Goal: Task Accomplishment & Management: Use online tool/utility

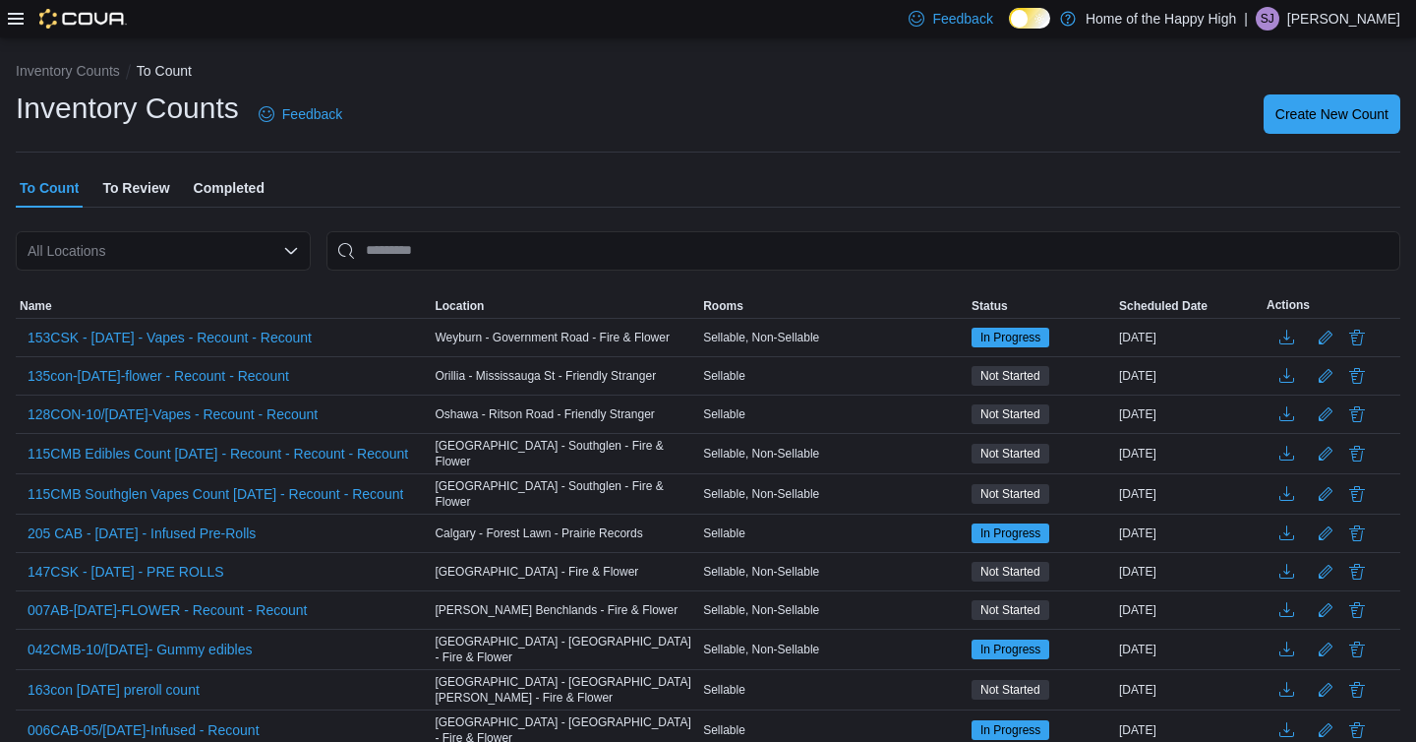
click at [160, 194] on span "To Review" at bounding box center [135, 187] width 67 height 39
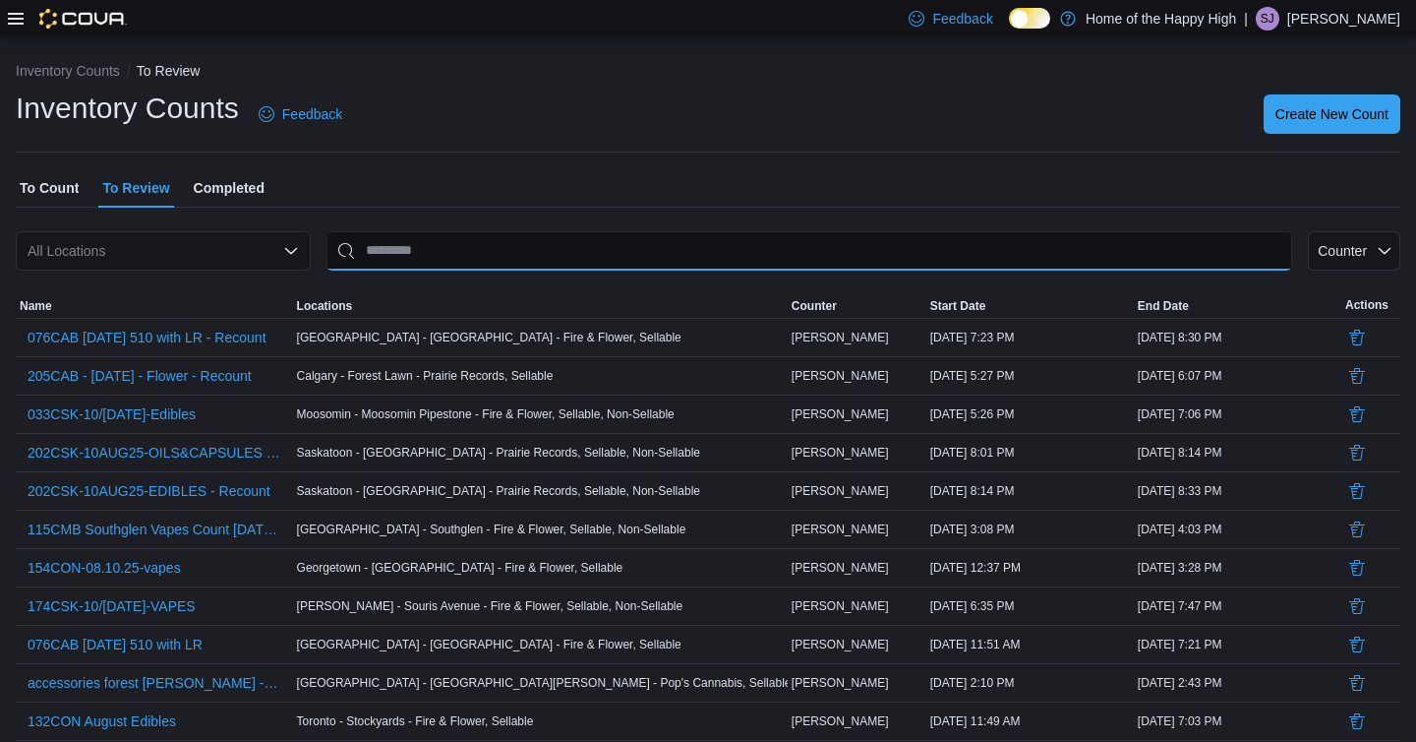
click at [361, 258] on input "This is a search bar. After typing your query, hit enter to filter the results …" at bounding box center [810, 250] width 966 height 39
click at [45, 192] on span "To Count" at bounding box center [49, 187] width 59 height 39
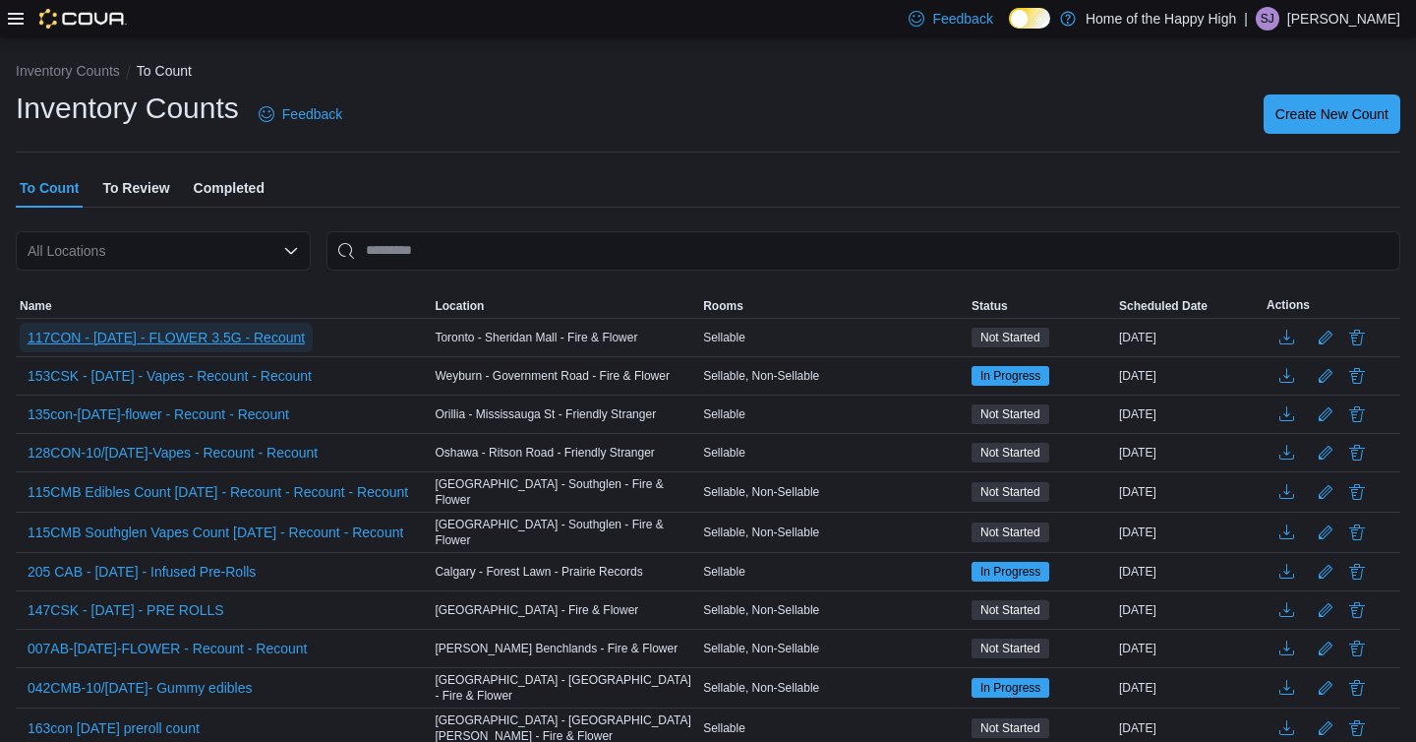
click at [126, 331] on span "117CON - [DATE] - FLOWER 3.5G - Recount" at bounding box center [166, 338] width 277 height 20
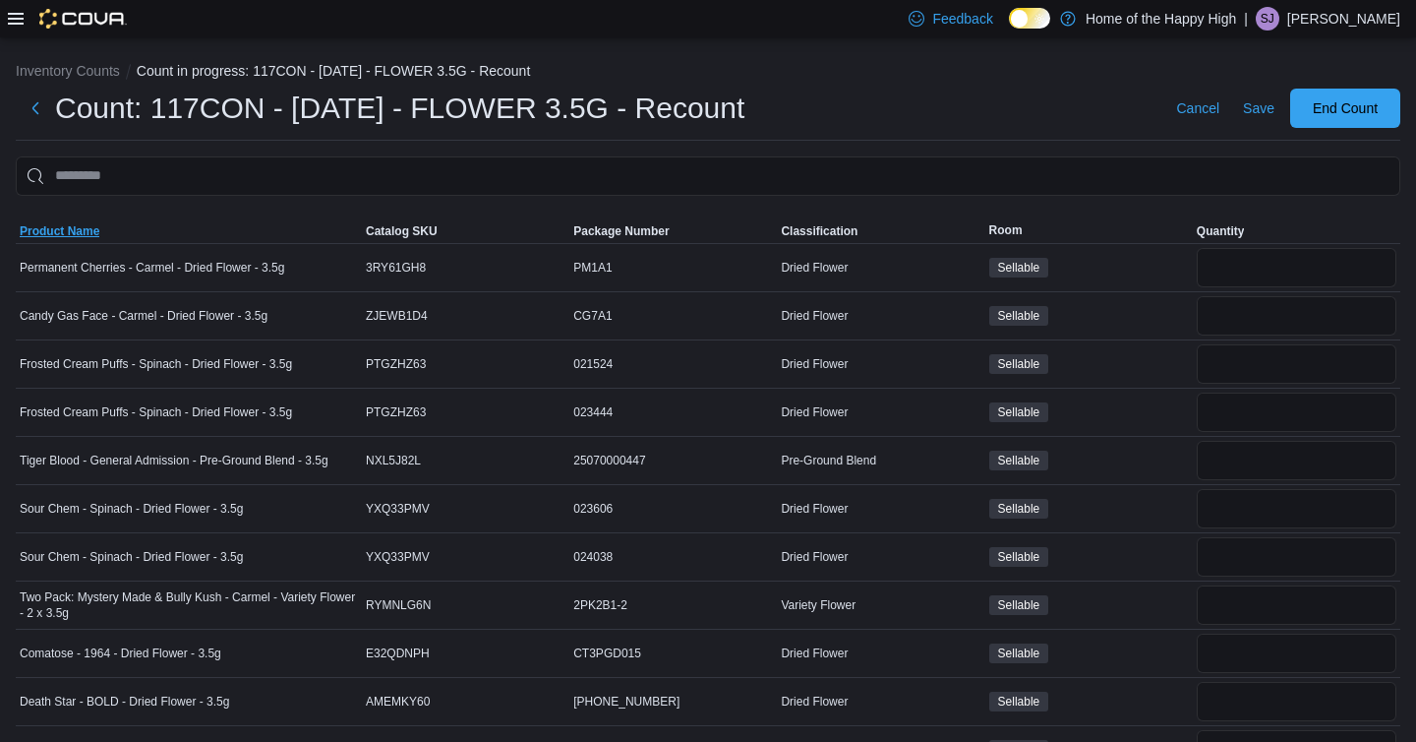
click at [84, 236] on span "Product Name" at bounding box center [60, 231] width 80 height 16
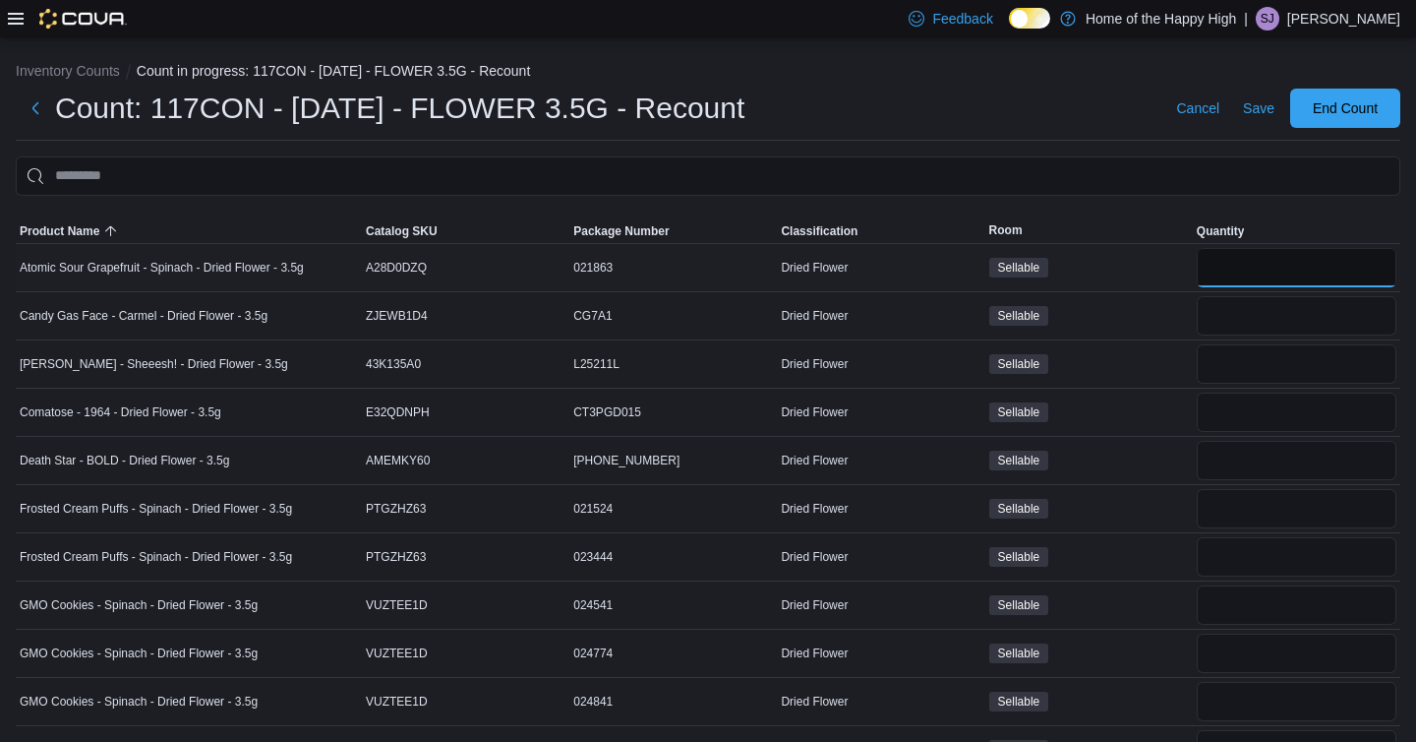
click at [1295, 255] on input "number" at bounding box center [1297, 267] width 200 height 39
type input "*"
click at [1258, 600] on input "number" at bounding box center [1297, 604] width 200 height 39
type input "*"
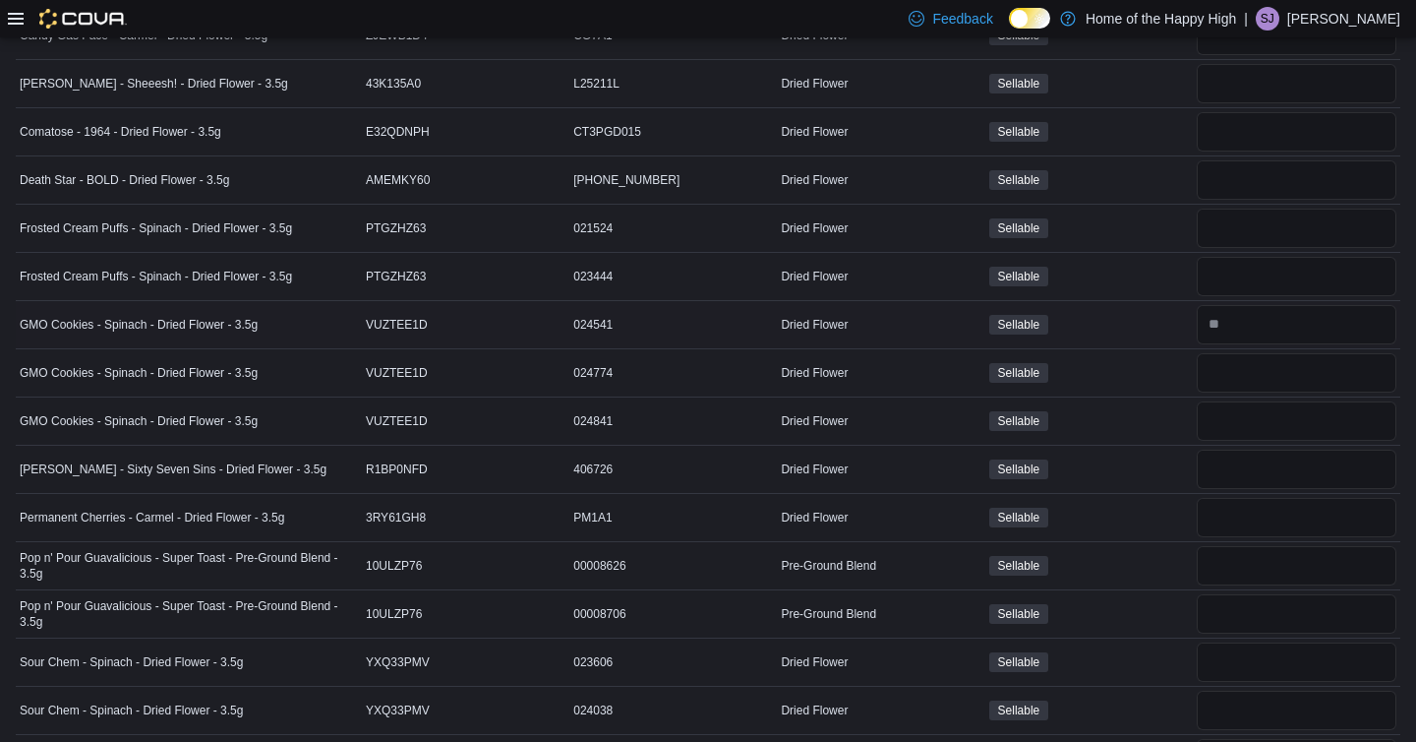
scroll to position [385, 0]
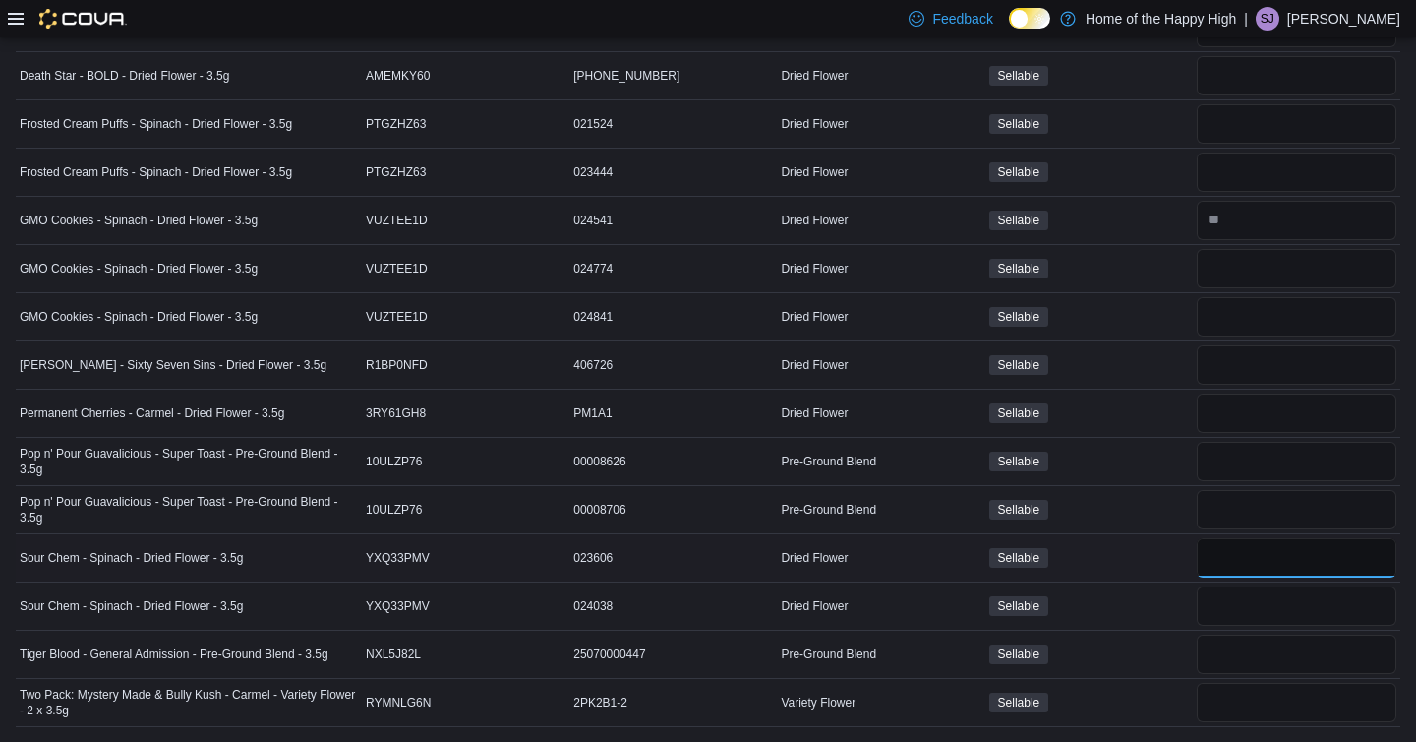
click at [1244, 569] on input "number" at bounding box center [1297, 557] width 200 height 39
type input "*"
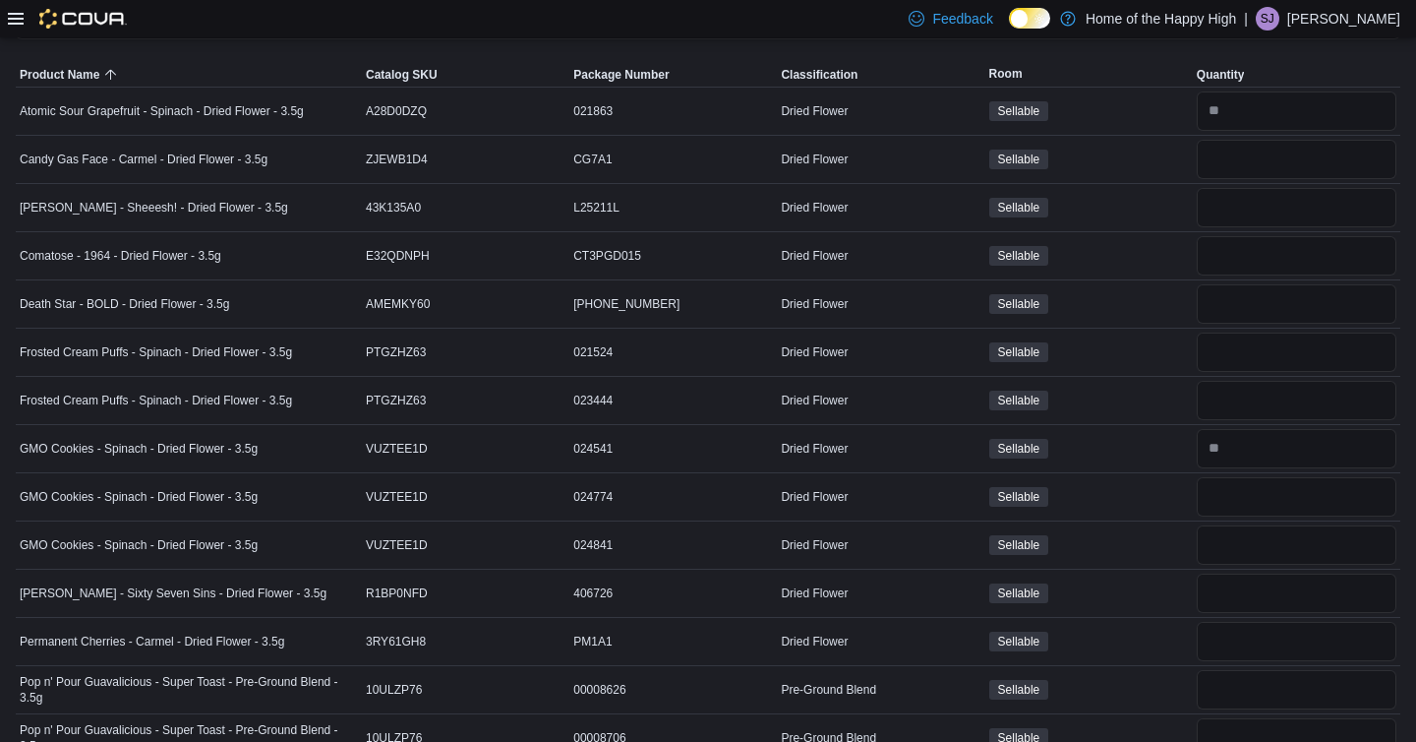
scroll to position [0, 0]
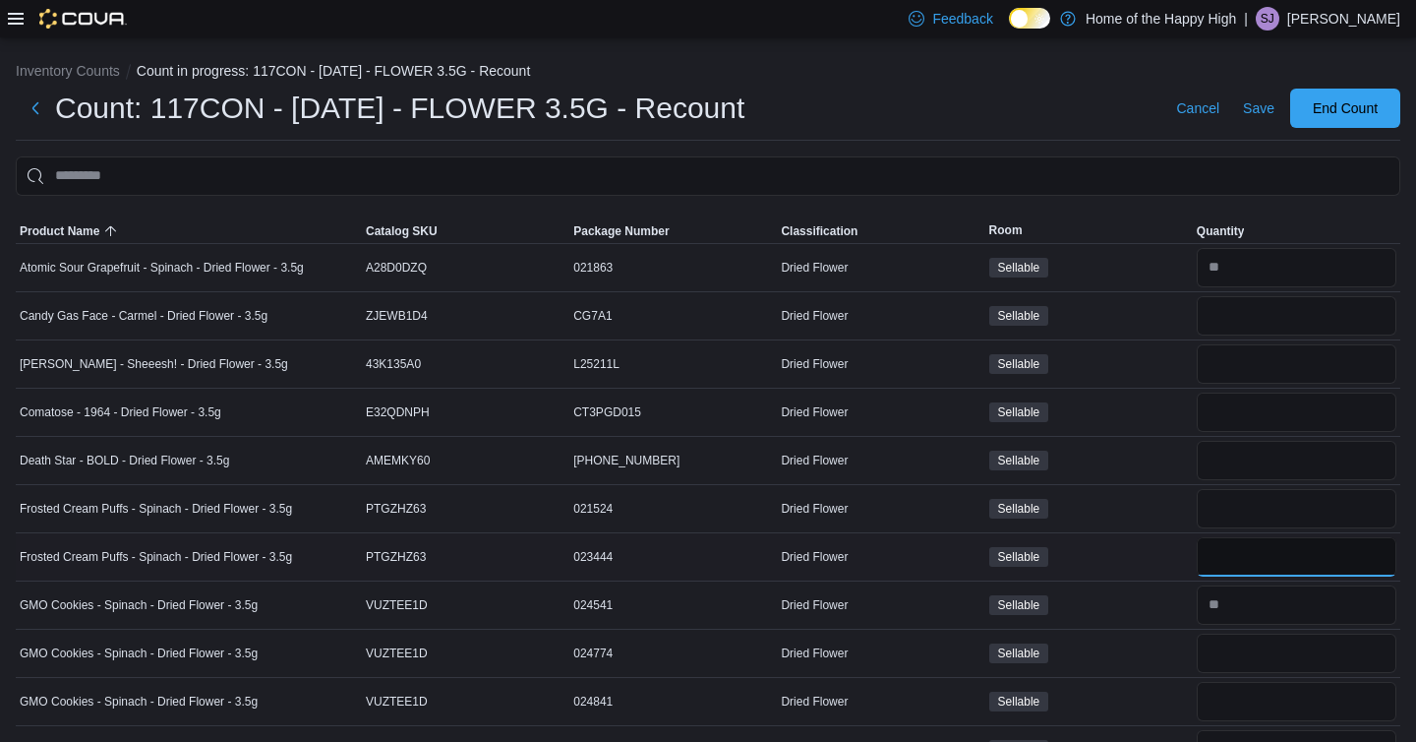
click at [1223, 555] on input "number" at bounding box center [1297, 556] width 200 height 39
type input "*"
click at [1124, 515] on div "Sellable" at bounding box center [1090, 509] width 208 height 28
click at [1251, 110] on span "Save" at bounding box center [1258, 108] width 31 height 20
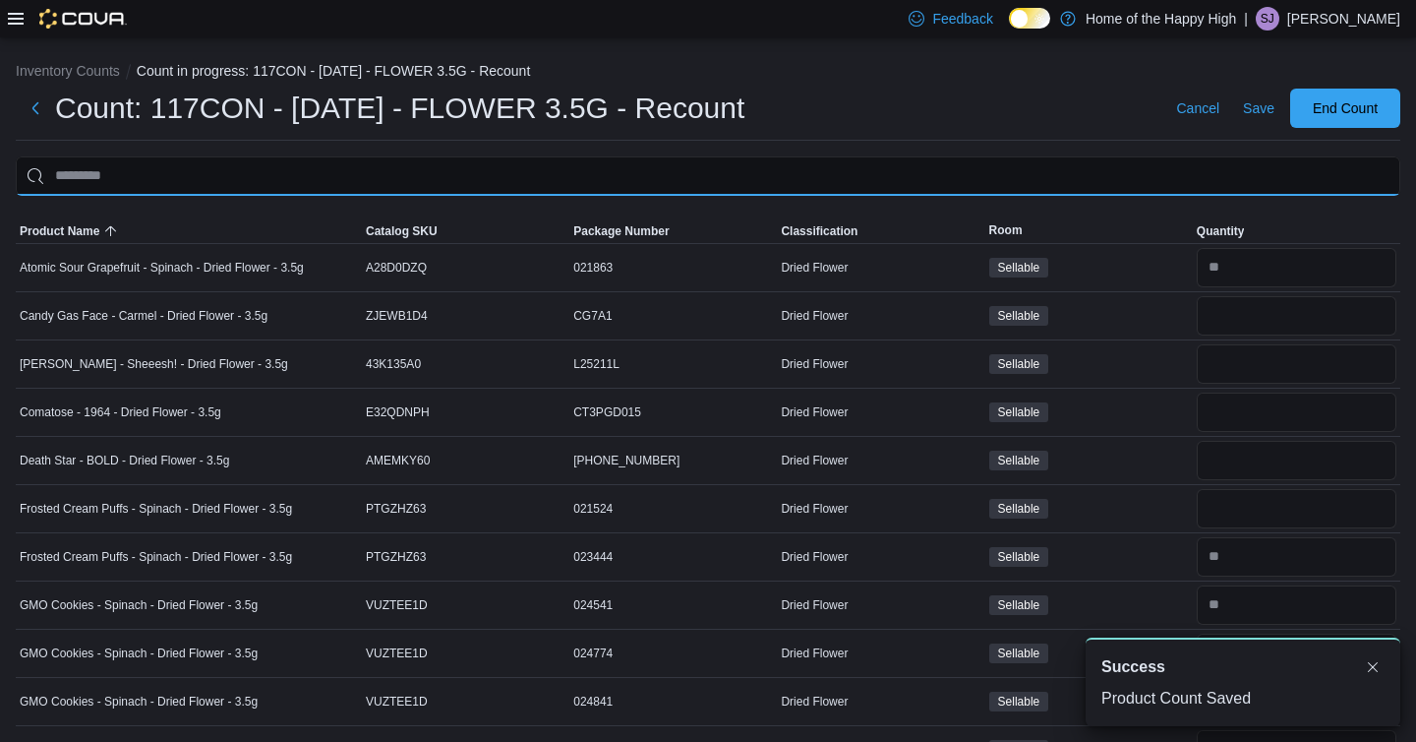
click at [1160, 176] on input "This is a search bar. After typing your query, hit enter to filter the results …" at bounding box center [708, 175] width 1385 height 39
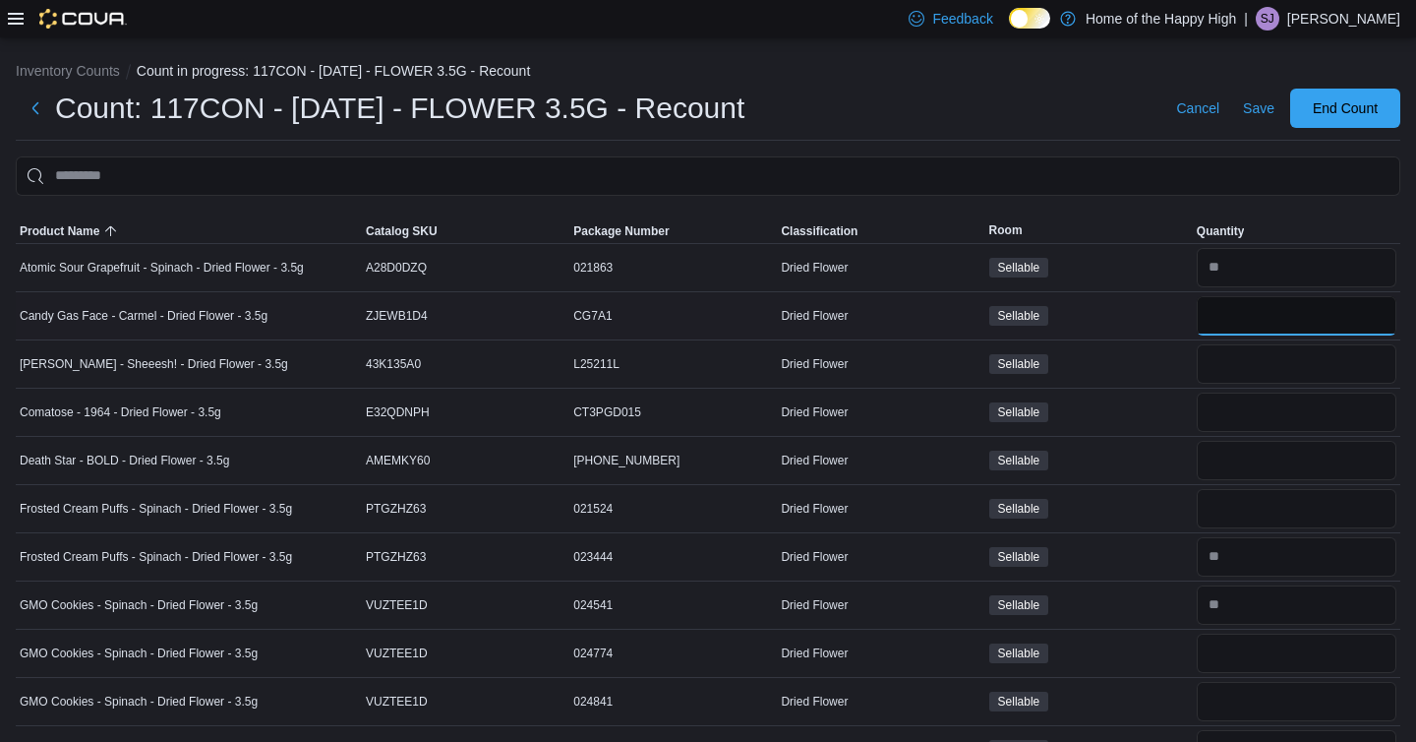
click at [1292, 317] on input "number" at bounding box center [1297, 315] width 200 height 39
type input "*"
click at [1226, 459] on input "number" at bounding box center [1297, 460] width 200 height 39
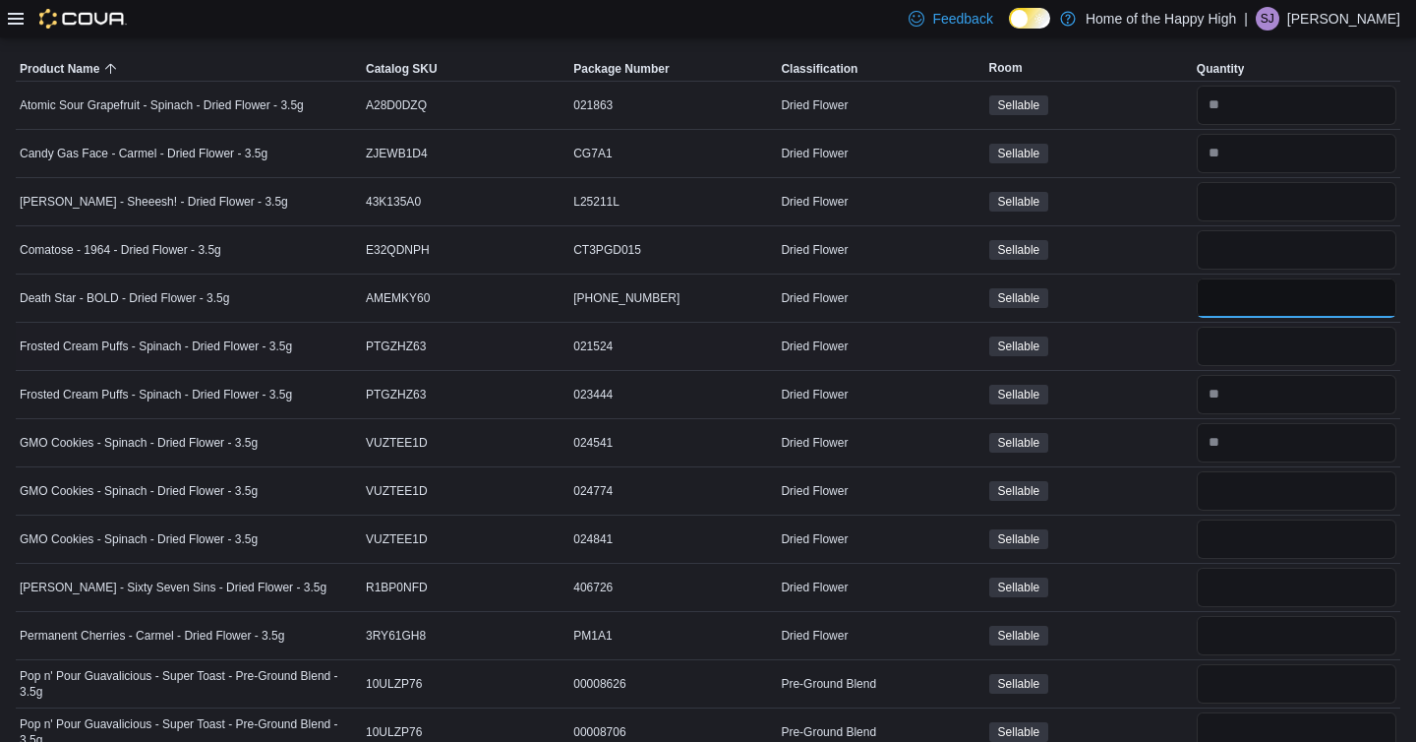
scroll to position [165, 0]
type input "*"
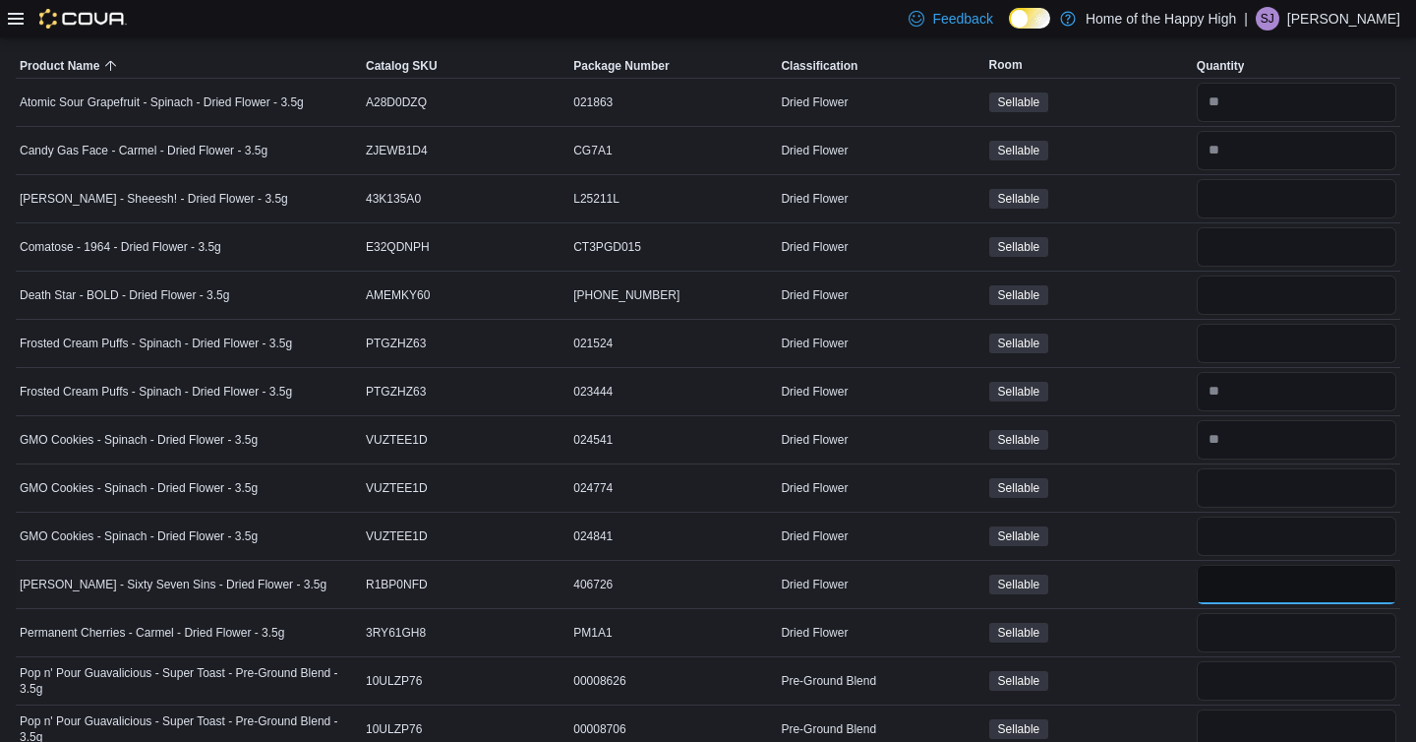
click at [1237, 590] on input "number" at bounding box center [1297, 584] width 200 height 39
type input "*"
click at [1228, 627] on input "number" at bounding box center [1297, 632] width 200 height 39
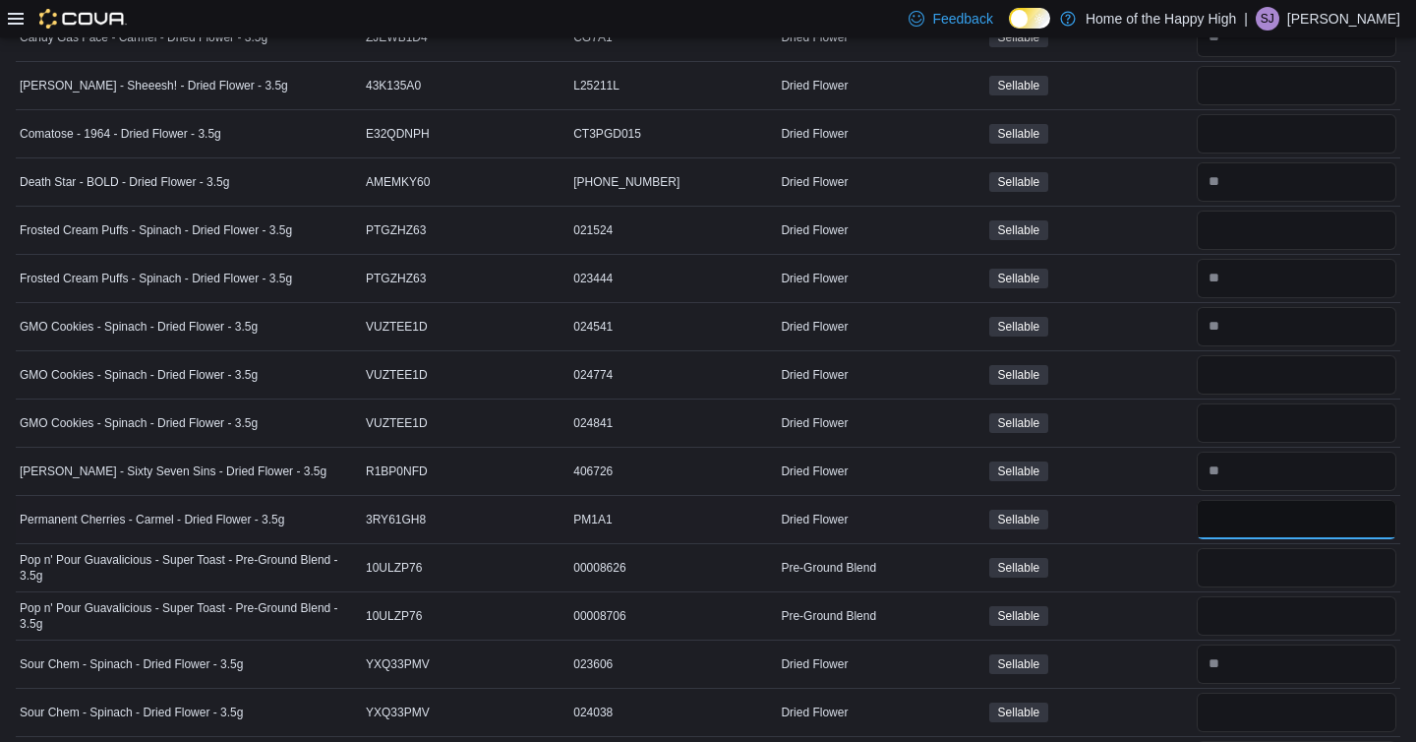
type input "*"
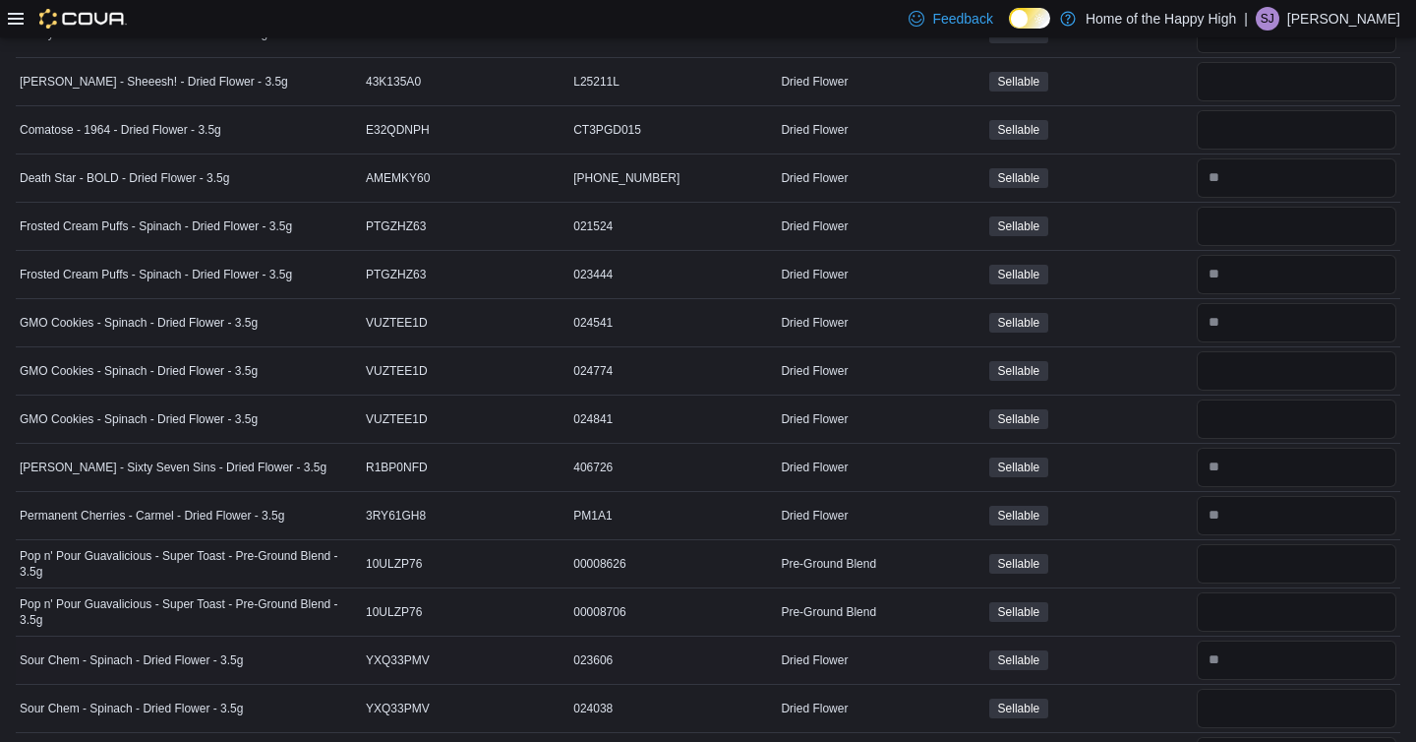
scroll to position [0, 0]
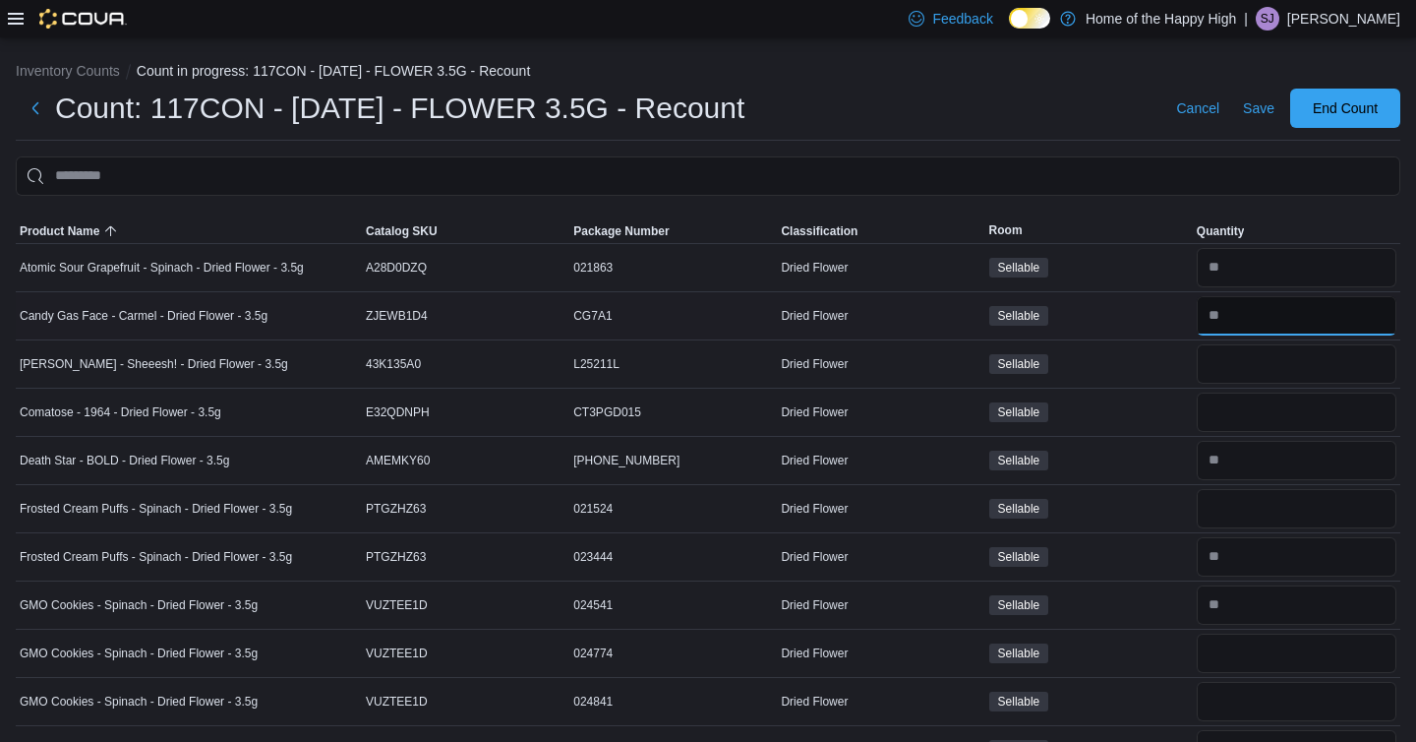
click at [1267, 309] on input "number" at bounding box center [1297, 315] width 200 height 39
type input "*"
click at [1250, 102] on span "Save" at bounding box center [1258, 108] width 31 height 20
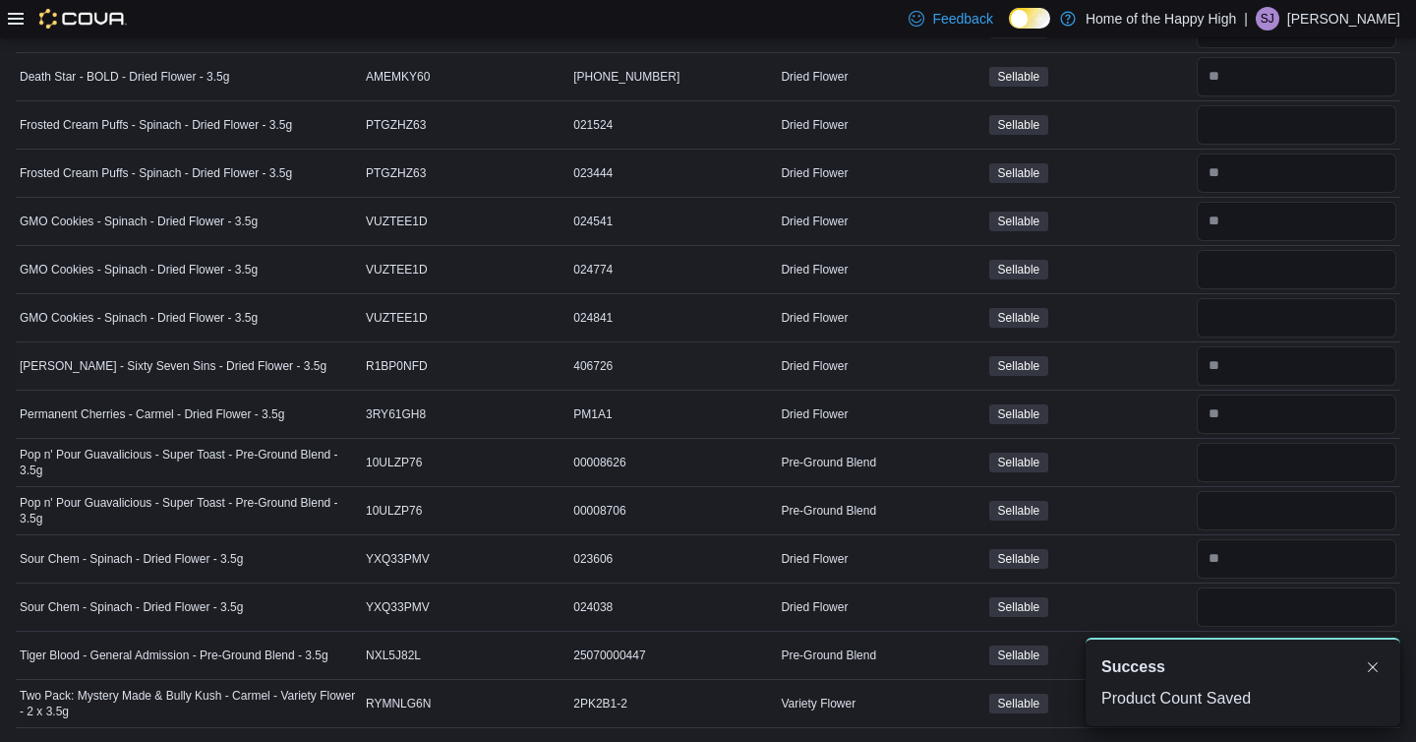
scroll to position [385, 0]
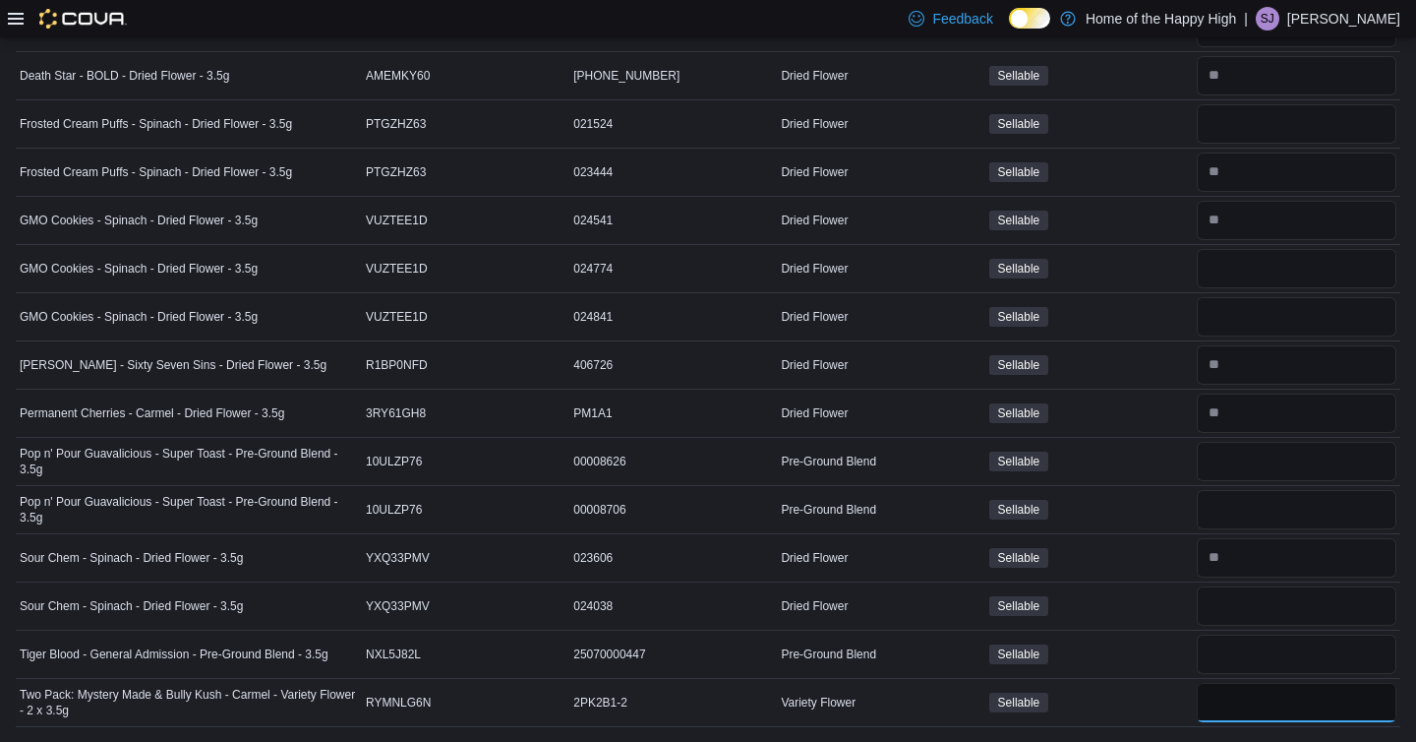
click at [1240, 709] on input "number" at bounding box center [1297, 702] width 200 height 39
type input "*"
click at [1248, 662] on input "number" at bounding box center [1297, 653] width 200 height 39
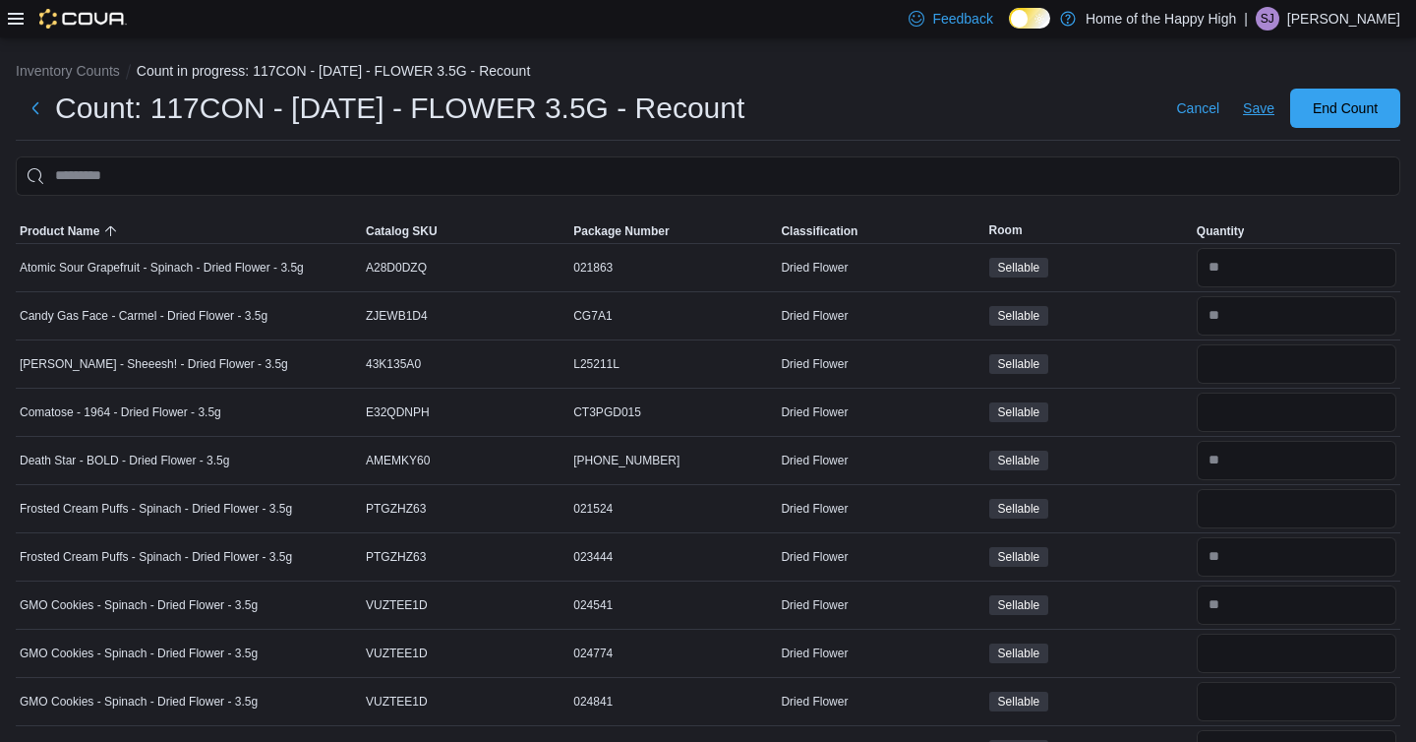
type input "**"
click at [1257, 102] on span "Save" at bounding box center [1258, 108] width 31 height 20
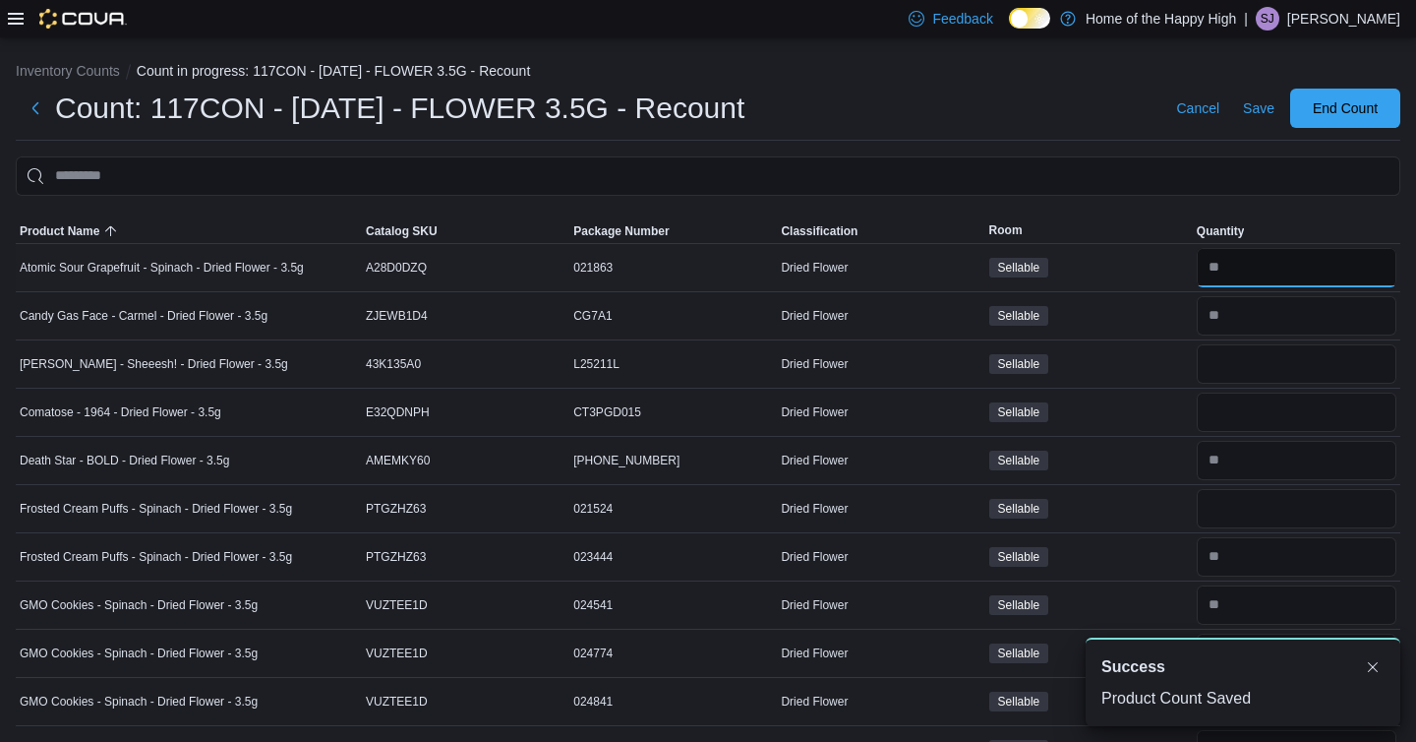
click at [1255, 279] on input "number" at bounding box center [1297, 267] width 200 height 39
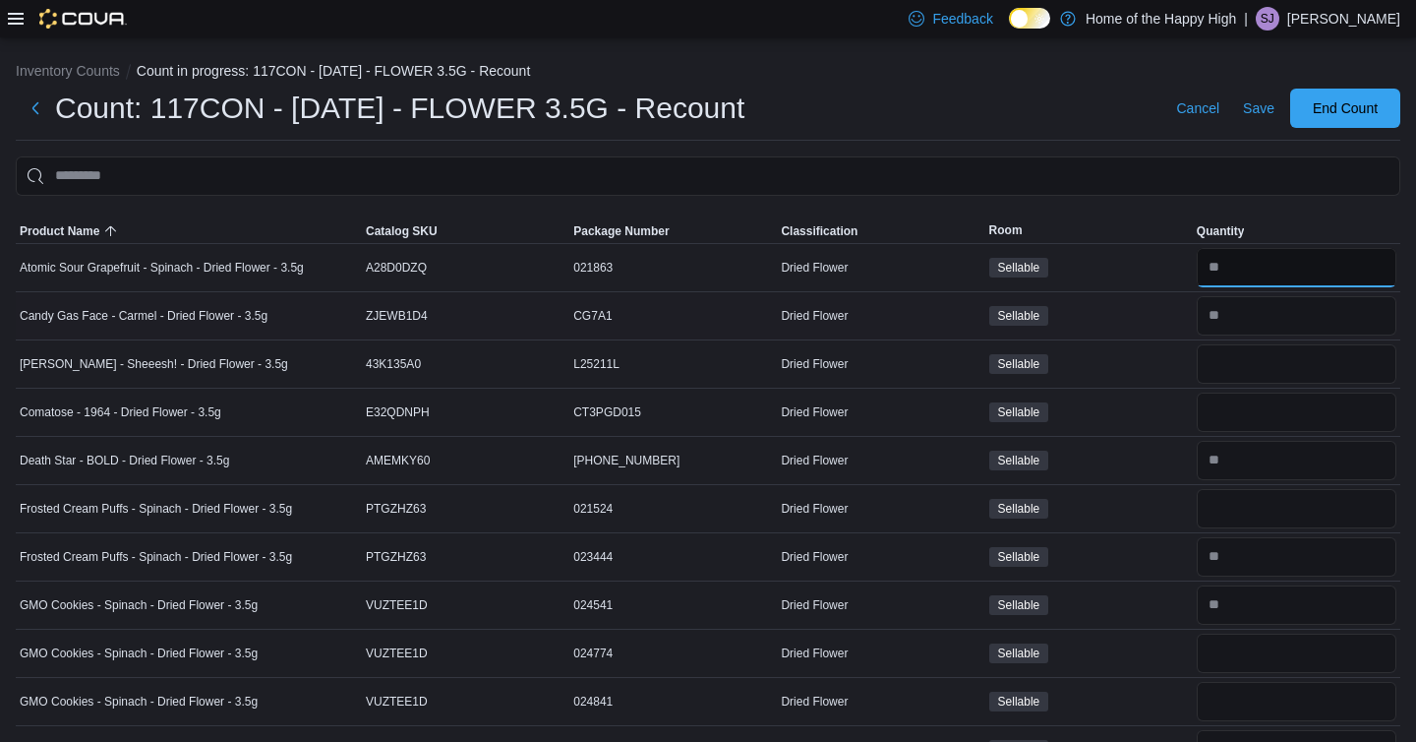
type input "**"
click at [1271, 315] on input "number" at bounding box center [1297, 315] width 200 height 39
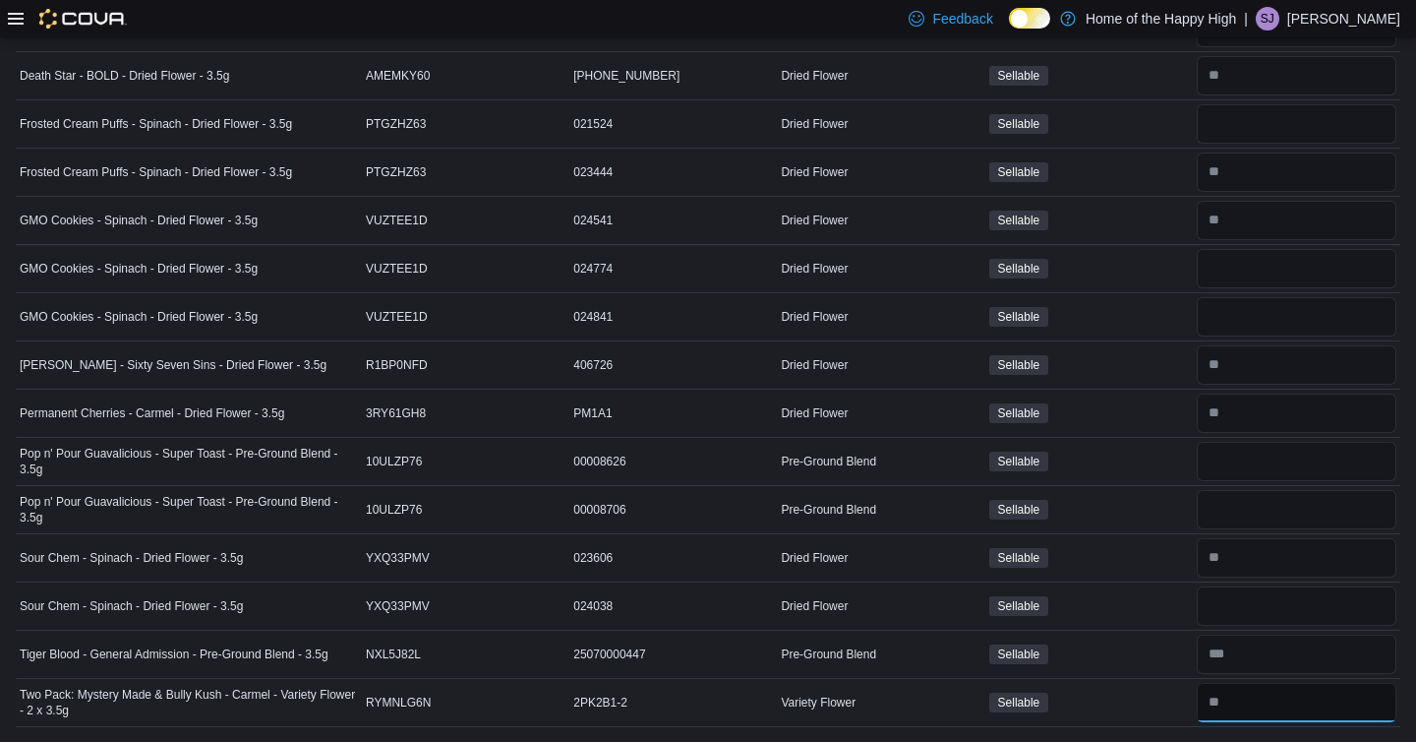
click at [1234, 709] on input "number" at bounding box center [1297, 702] width 200 height 39
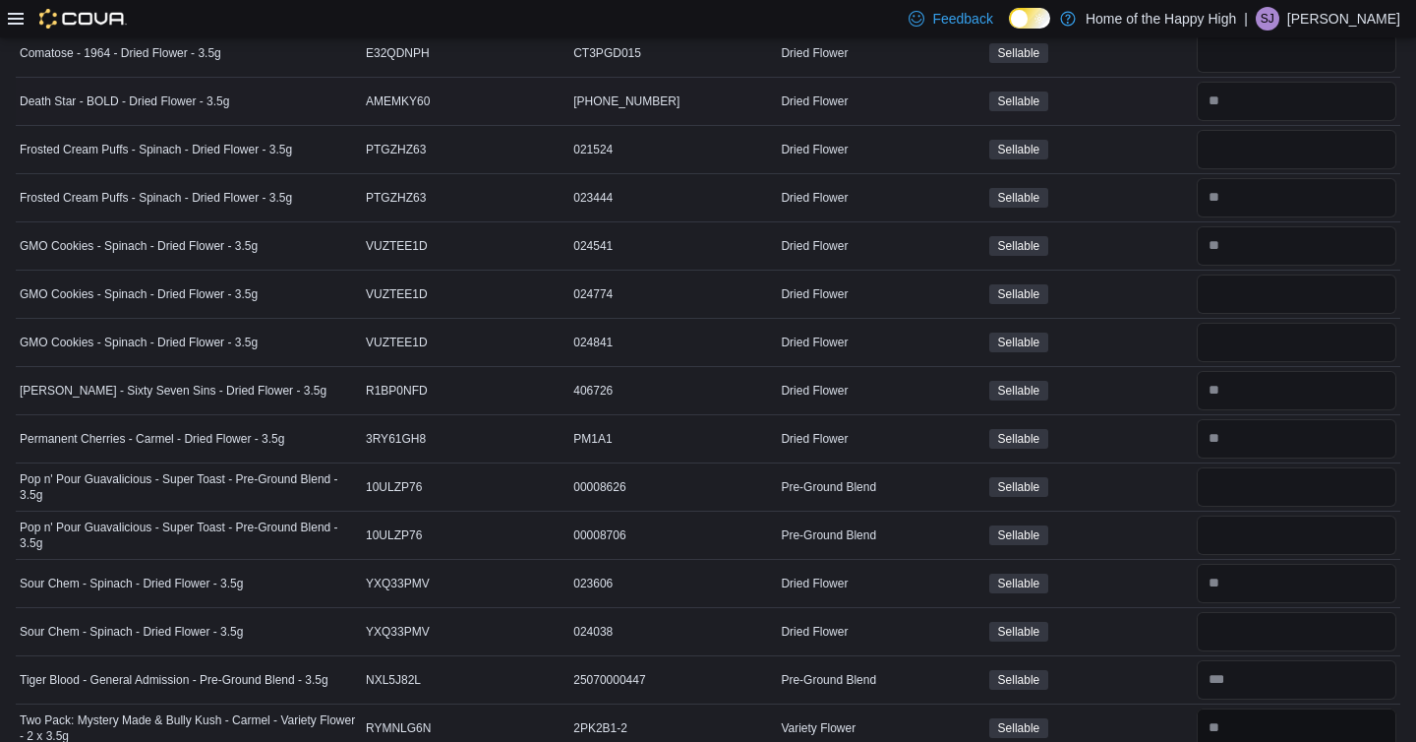
scroll to position [0, 0]
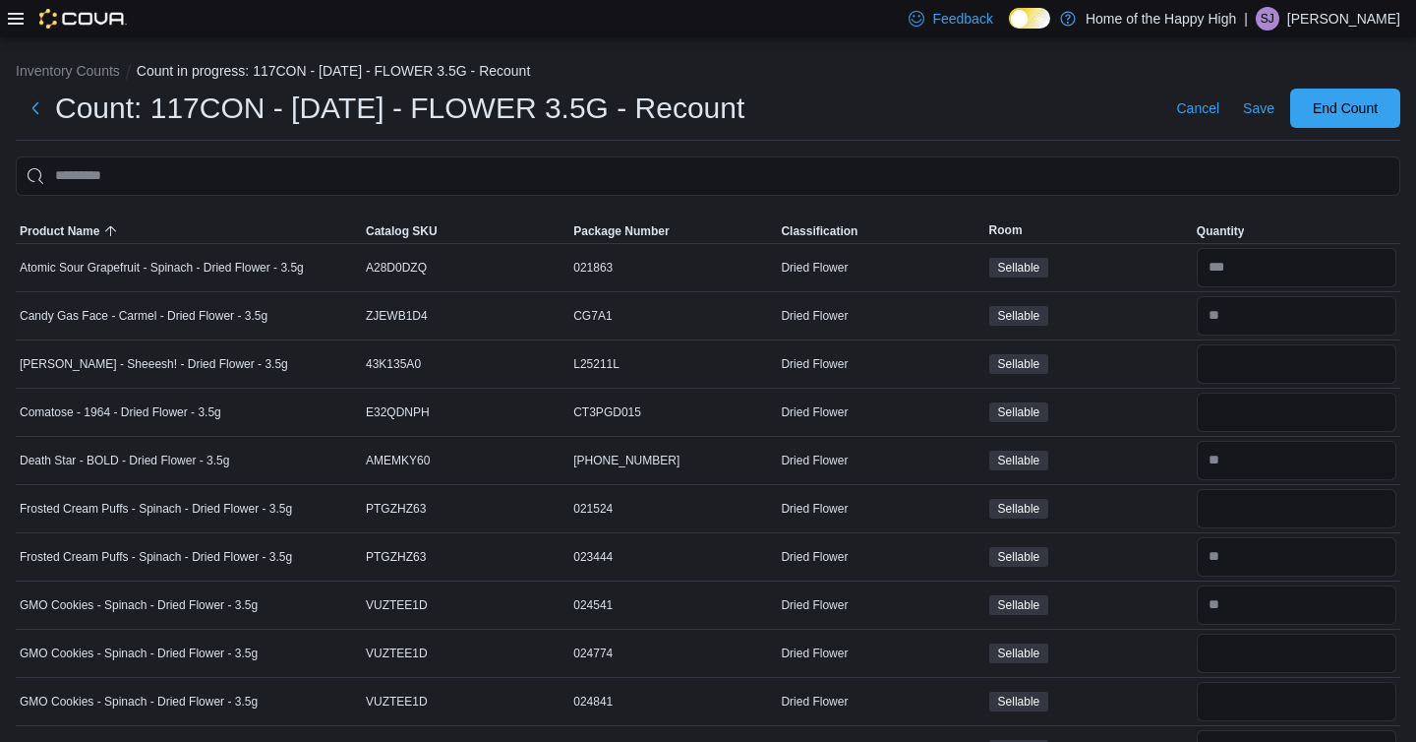
type input "*"
click at [1247, 328] on input "number" at bounding box center [1297, 315] width 200 height 39
type input "*"
click at [1235, 383] on div at bounding box center [1297, 363] width 208 height 47
click at [1235, 367] on input "number" at bounding box center [1297, 363] width 200 height 39
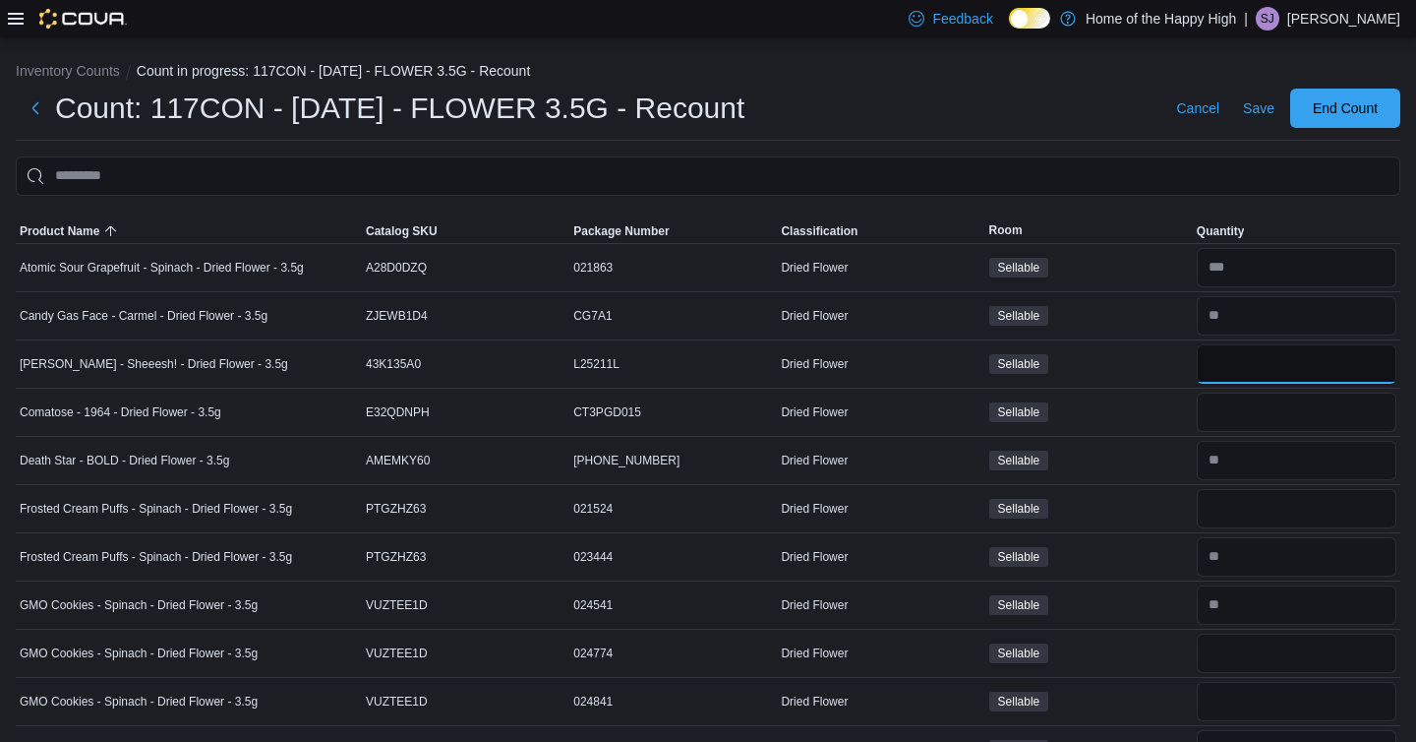
type input "**"
click at [1240, 422] on input "number" at bounding box center [1297, 411] width 200 height 39
type input "**"
click at [1281, 465] on input "number" at bounding box center [1297, 460] width 200 height 39
type input "**"
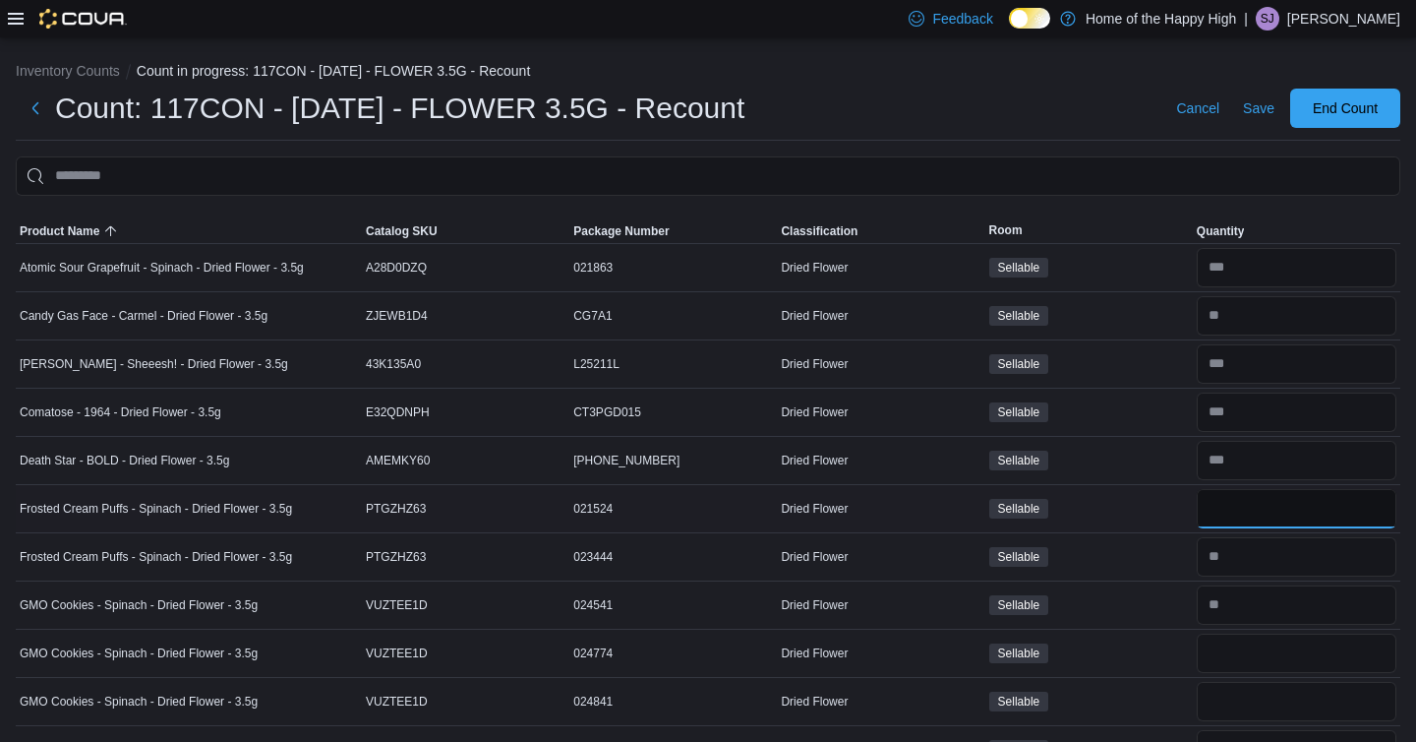
click at [1297, 509] on input "number" at bounding box center [1297, 508] width 200 height 39
click at [1273, 562] on input "number" at bounding box center [1297, 556] width 200 height 39
type input "**"
click at [1273, 497] on input "number" at bounding box center [1297, 508] width 200 height 39
type input "**"
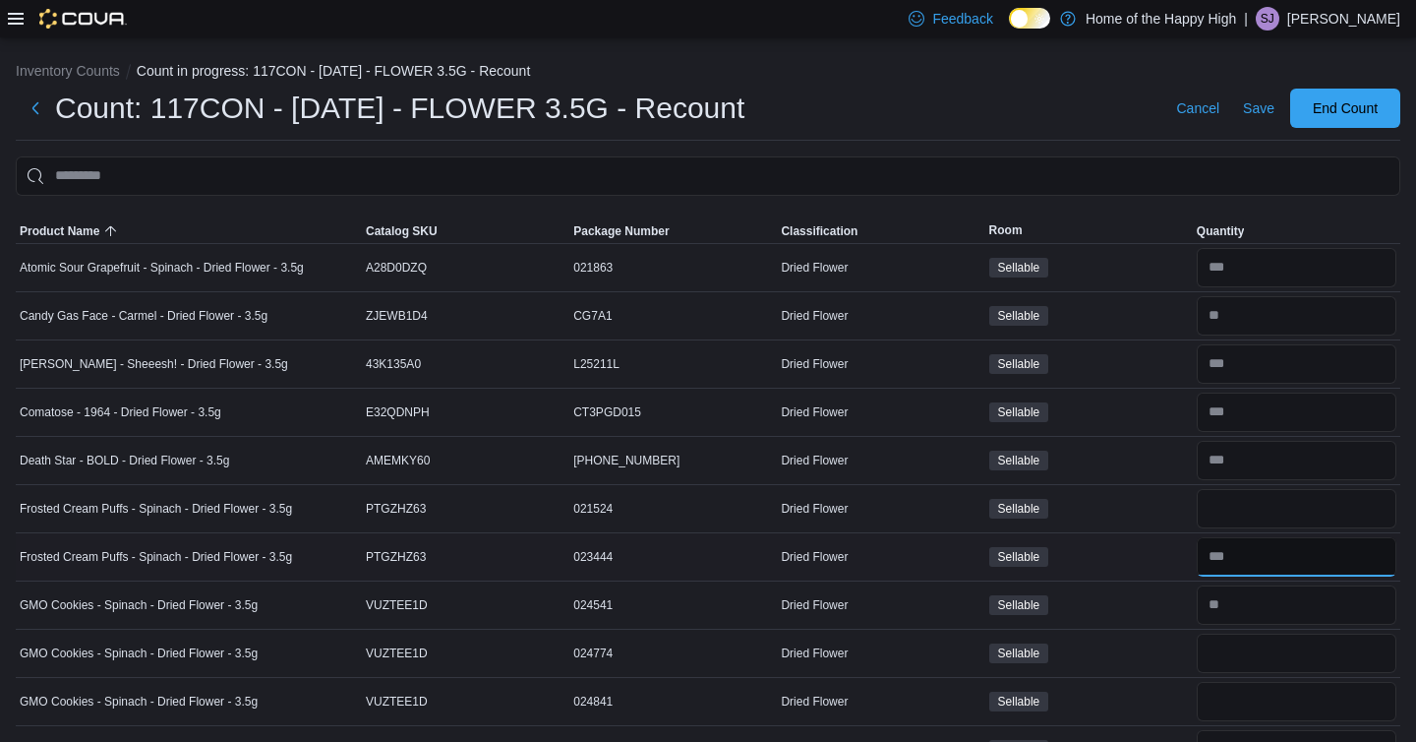
click at [1287, 552] on input "number" at bounding box center [1297, 556] width 200 height 39
type input "**"
click at [1258, 114] on span "Save" at bounding box center [1258, 108] width 31 height 20
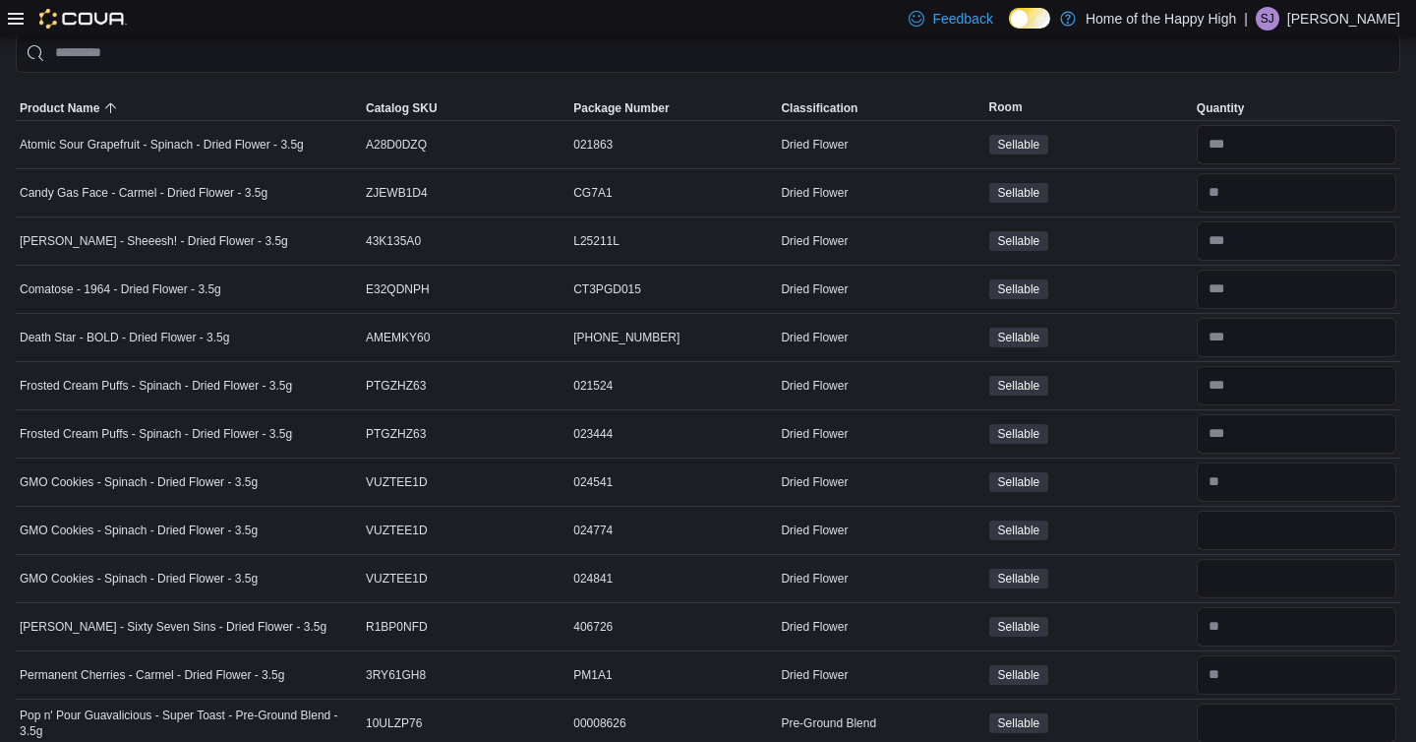
scroll to position [228, 0]
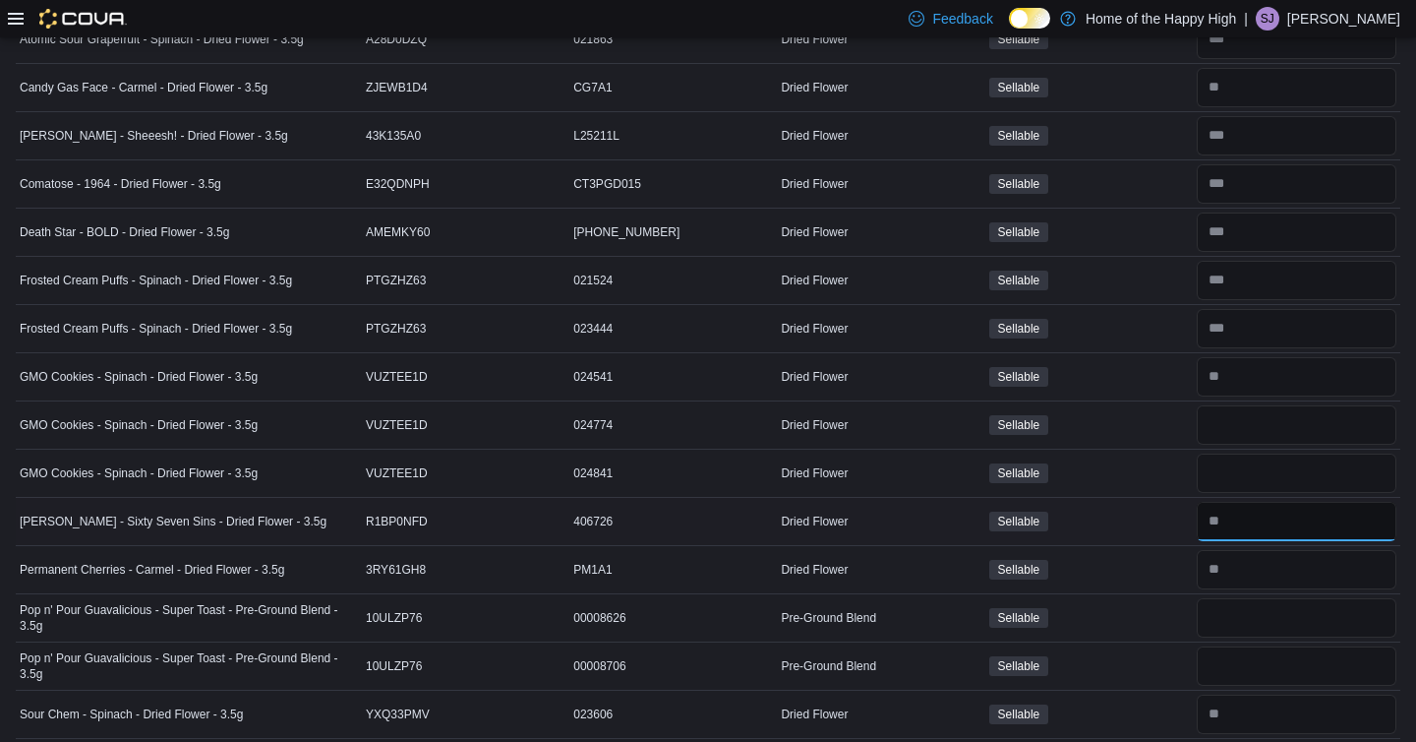
click at [1254, 504] on input "number" at bounding box center [1297, 521] width 200 height 39
type input "**"
click at [1272, 580] on input "number" at bounding box center [1297, 569] width 200 height 39
type input "*"
click at [1261, 624] on input "number" at bounding box center [1297, 617] width 200 height 39
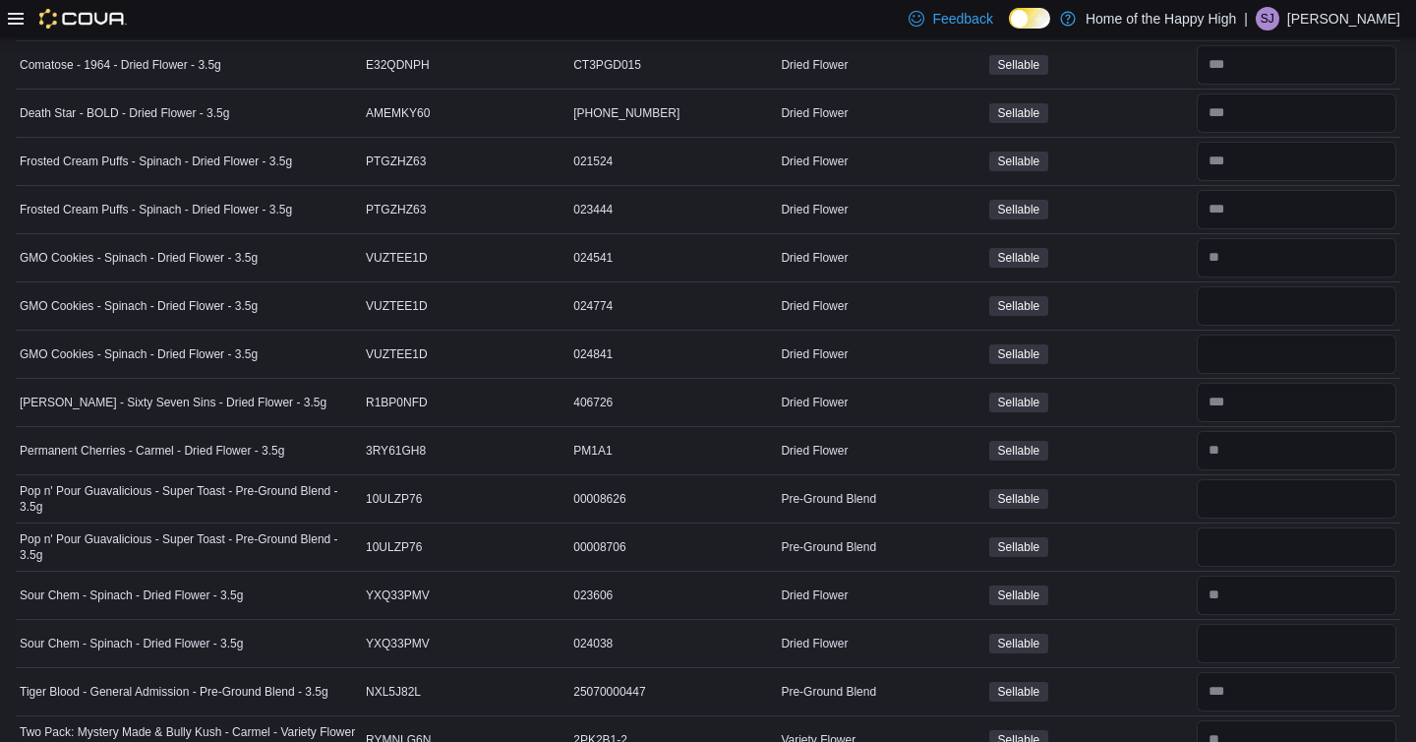
scroll to position [355, 0]
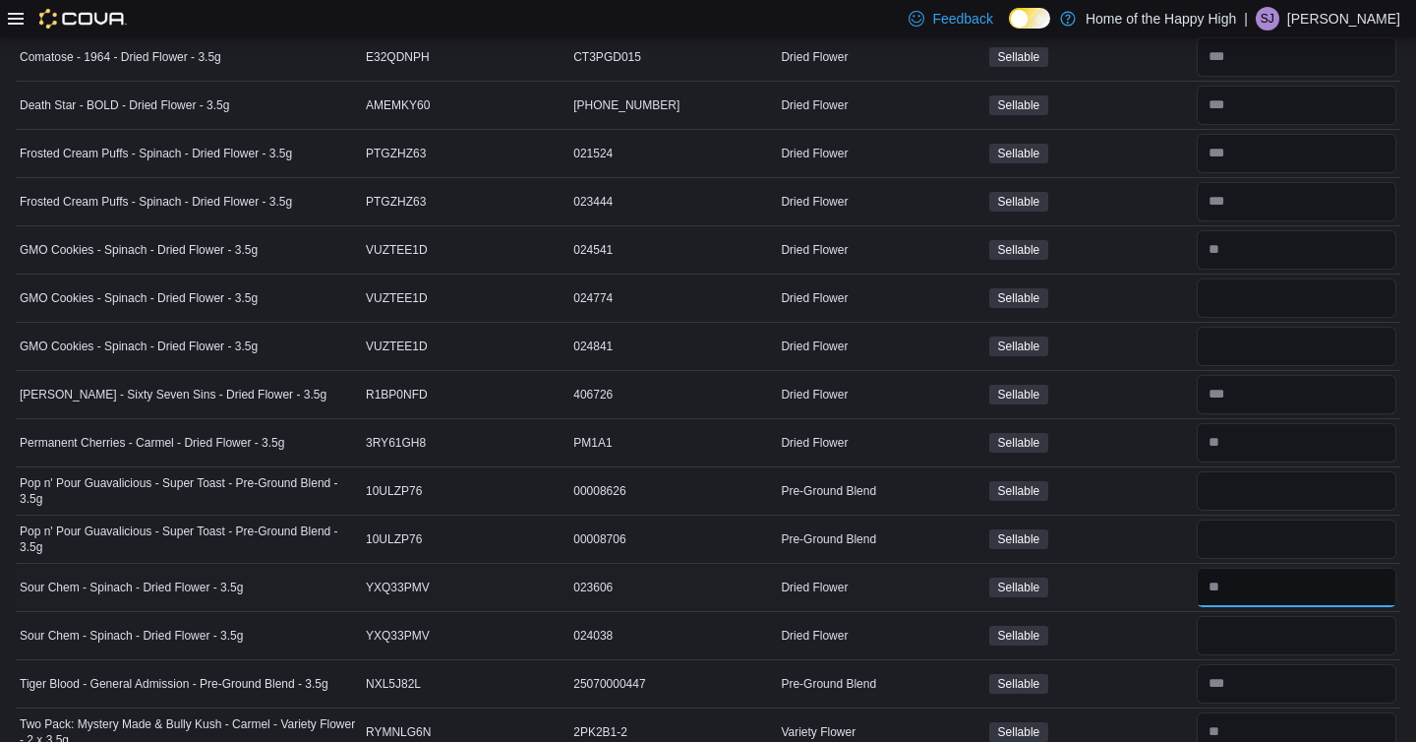
click at [1258, 584] on input "number" at bounding box center [1297, 587] width 200 height 39
click at [1268, 533] on input "number" at bounding box center [1297, 538] width 200 height 39
type input "**"
click at [1233, 495] on input "number" at bounding box center [1297, 490] width 200 height 39
type input "*"
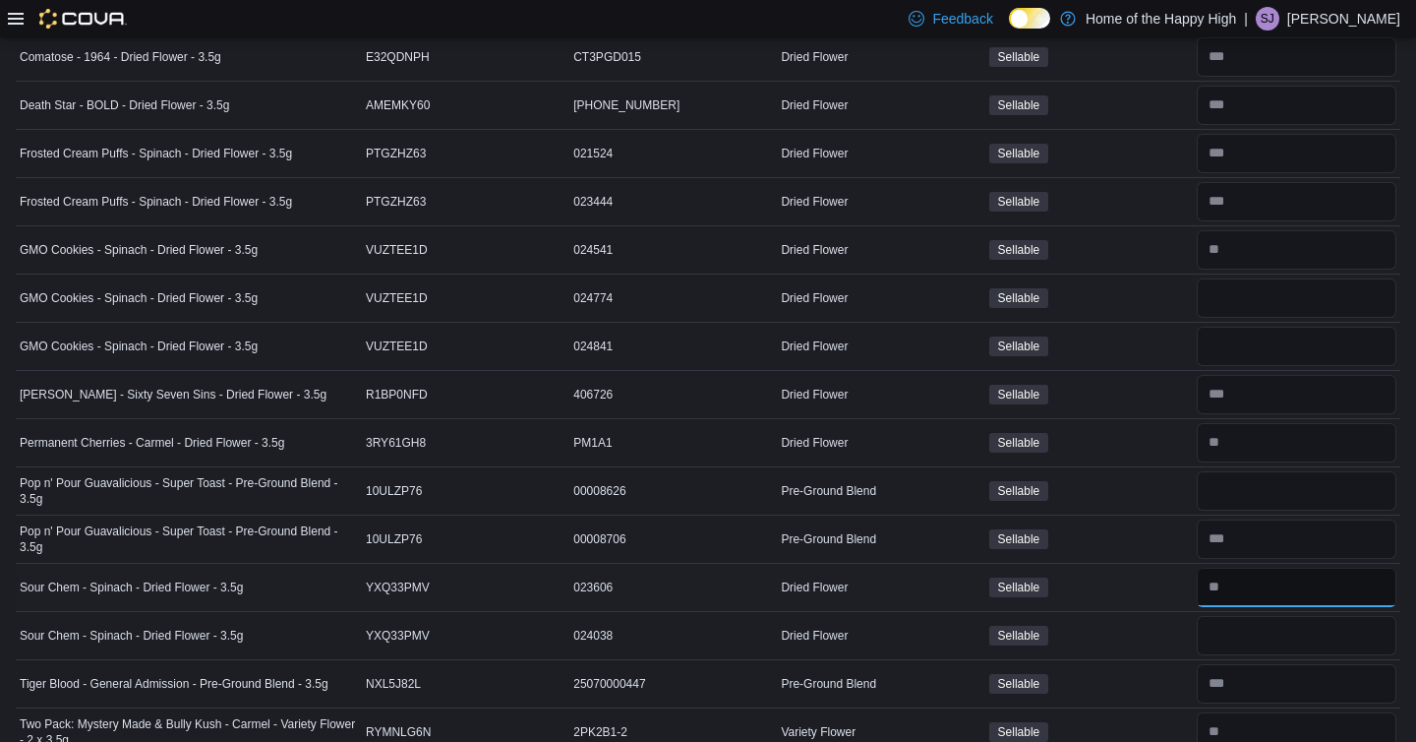
click at [1339, 591] on input "number" at bounding box center [1297, 587] width 200 height 39
click at [1311, 647] on input "number" at bounding box center [1297, 635] width 200 height 39
type input "**"
click at [1322, 572] on input "number" at bounding box center [1297, 587] width 200 height 39
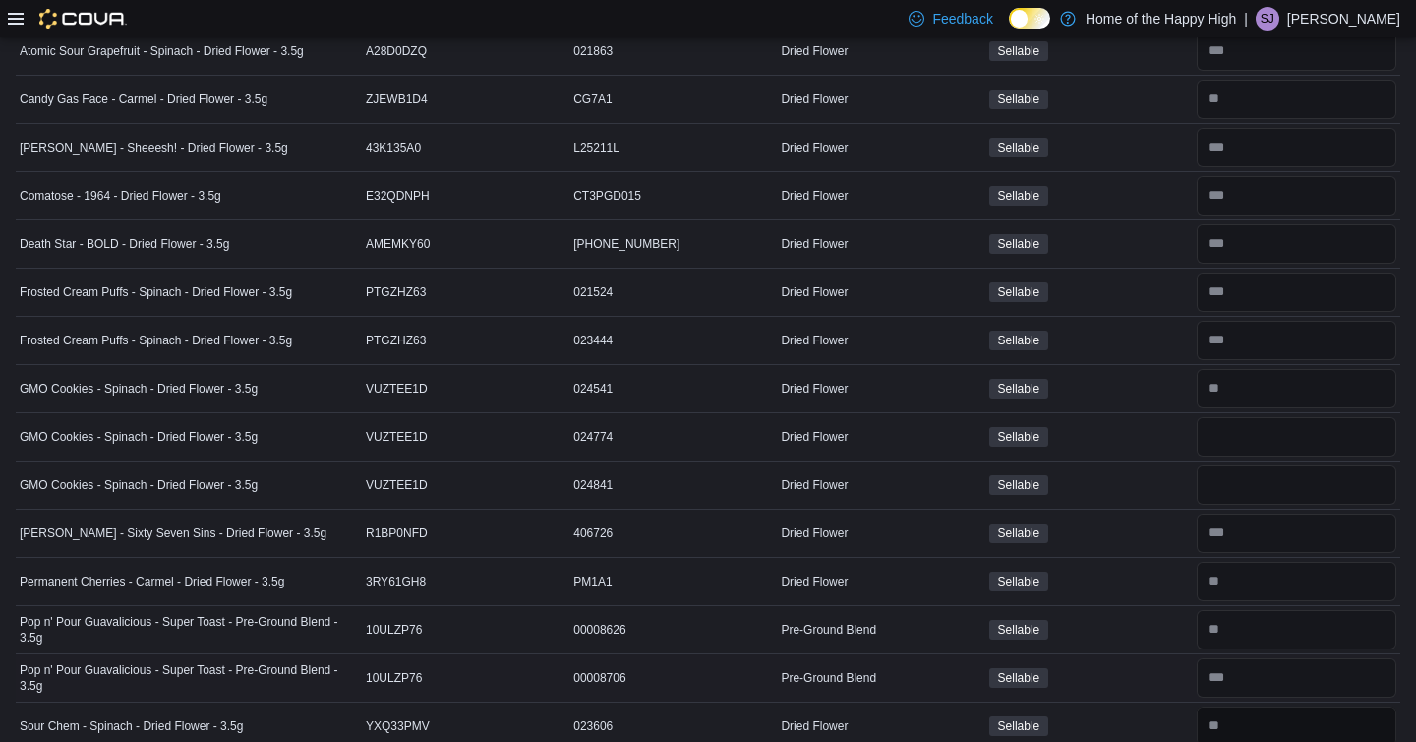
scroll to position [0, 0]
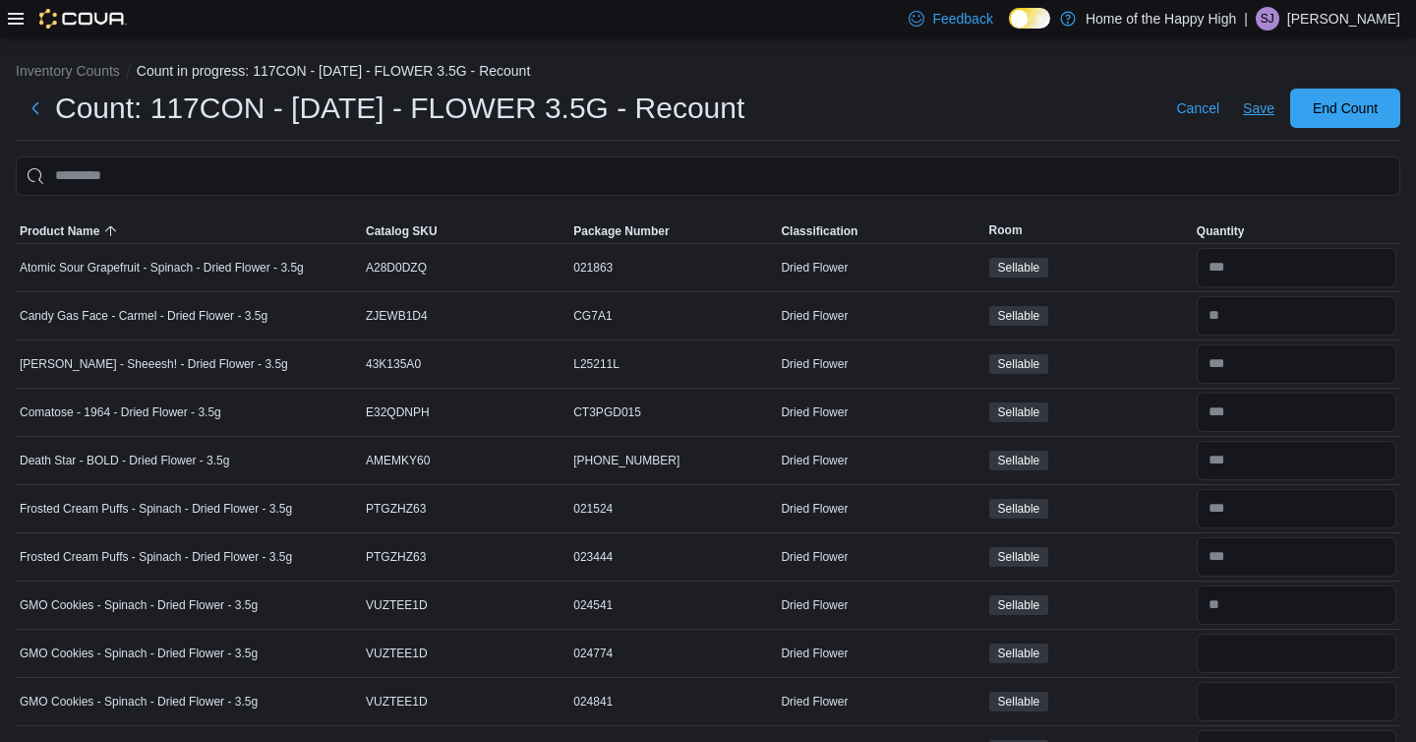
type input "*"
click at [1250, 115] on span "Save" at bounding box center [1258, 108] width 31 height 20
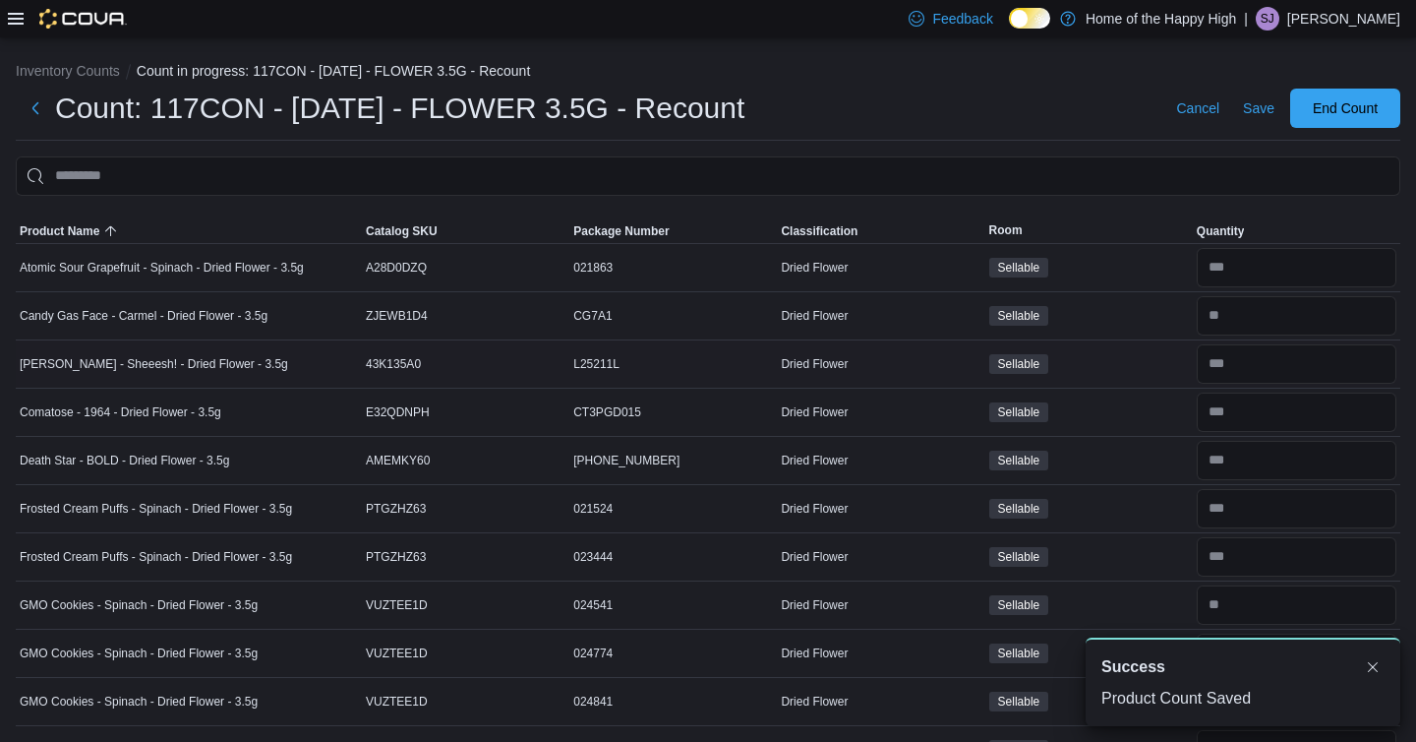
scroll to position [385, 0]
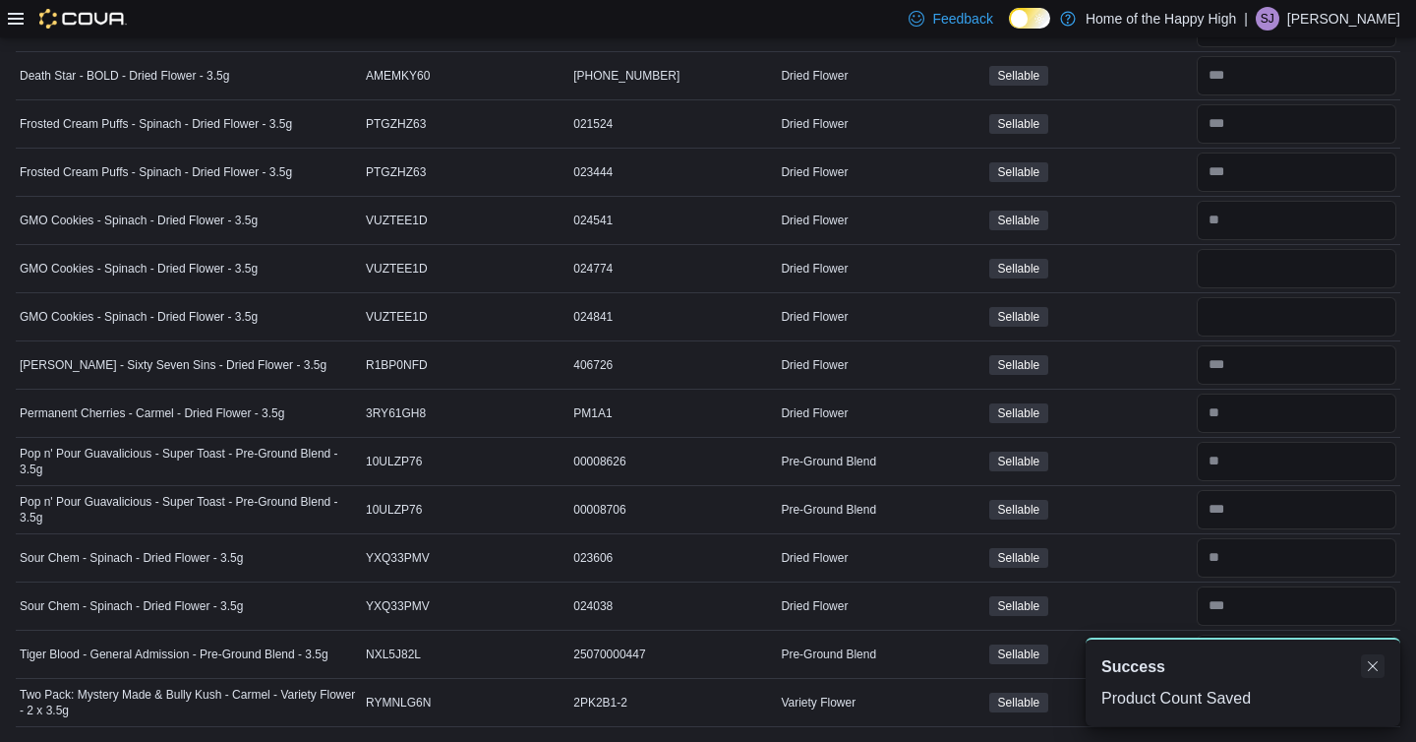
click at [1376, 668] on button "Dismiss toast" at bounding box center [1373, 666] width 24 height 24
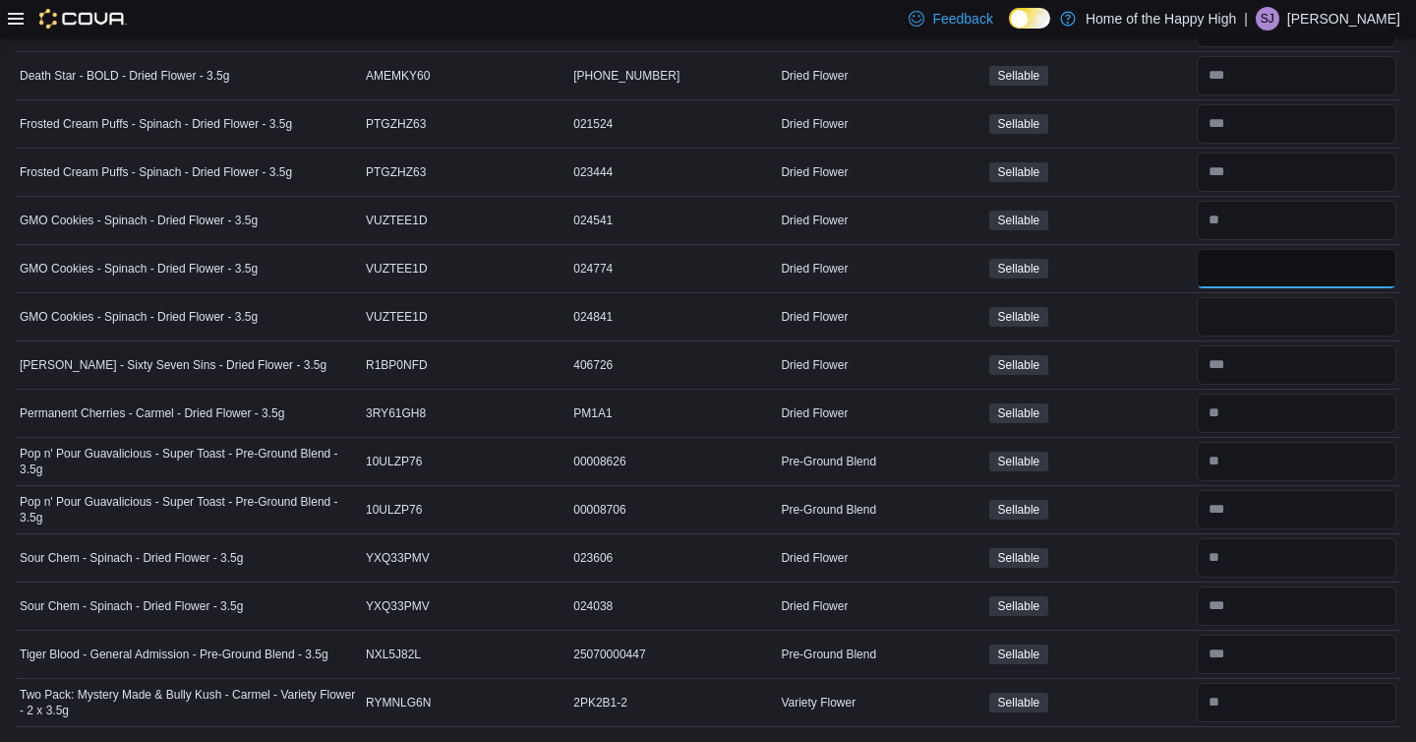
click at [1242, 269] on input "number" at bounding box center [1297, 268] width 200 height 39
type input "**"
click at [1251, 302] on input "number" at bounding box center [1297, 316] width 200 height 39
type input "**"
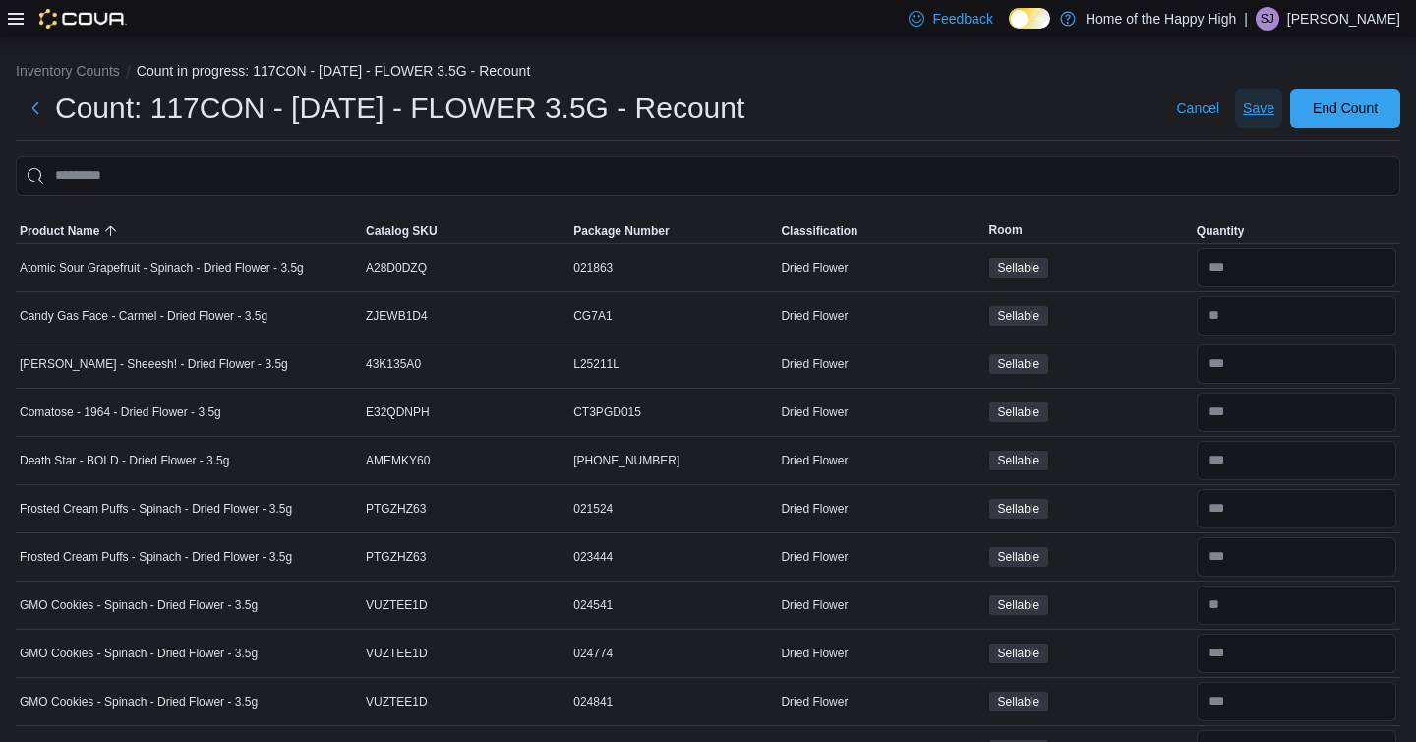
click at [1258, 105] on span "Save" at bounding box center [1258, 108] width 31 height 20
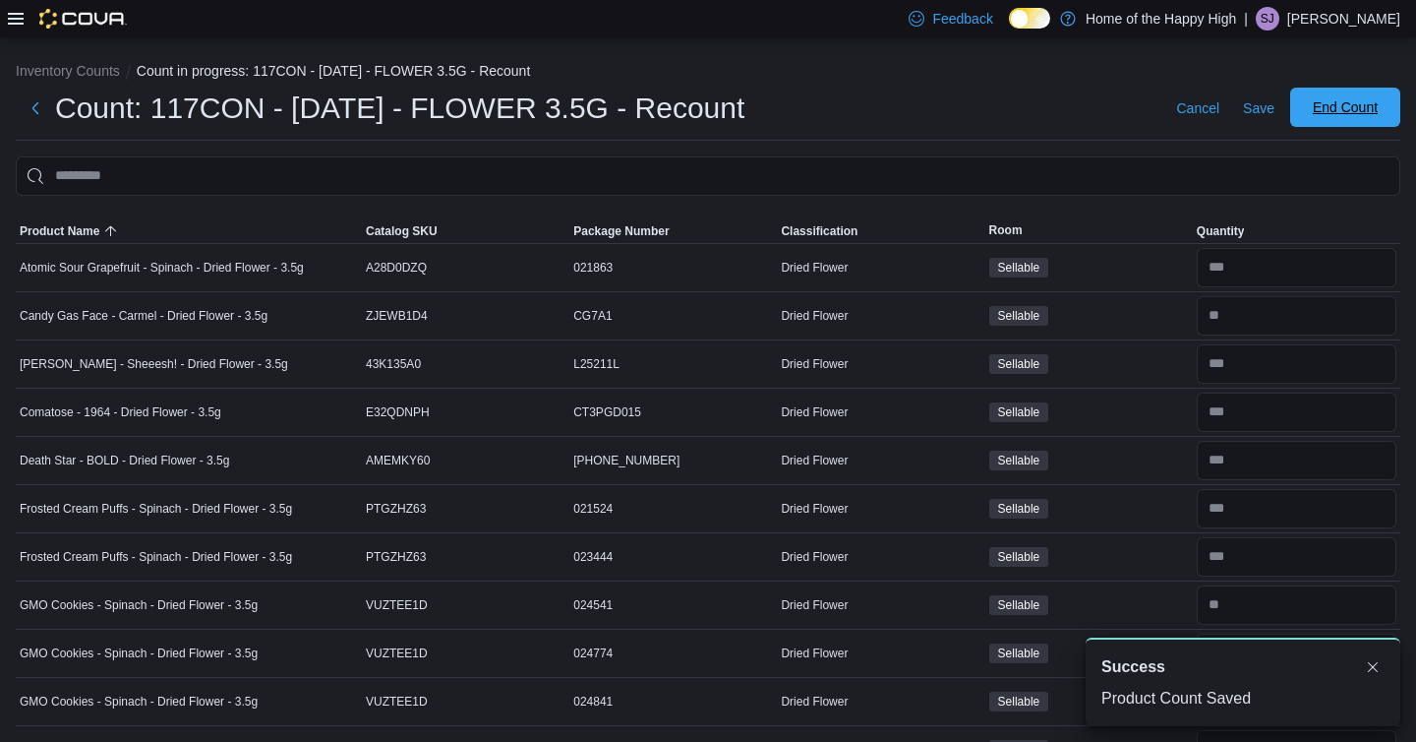
click at [1327, 102] on span "End Count" at bounding box center [1345, 107] width 65 height 20
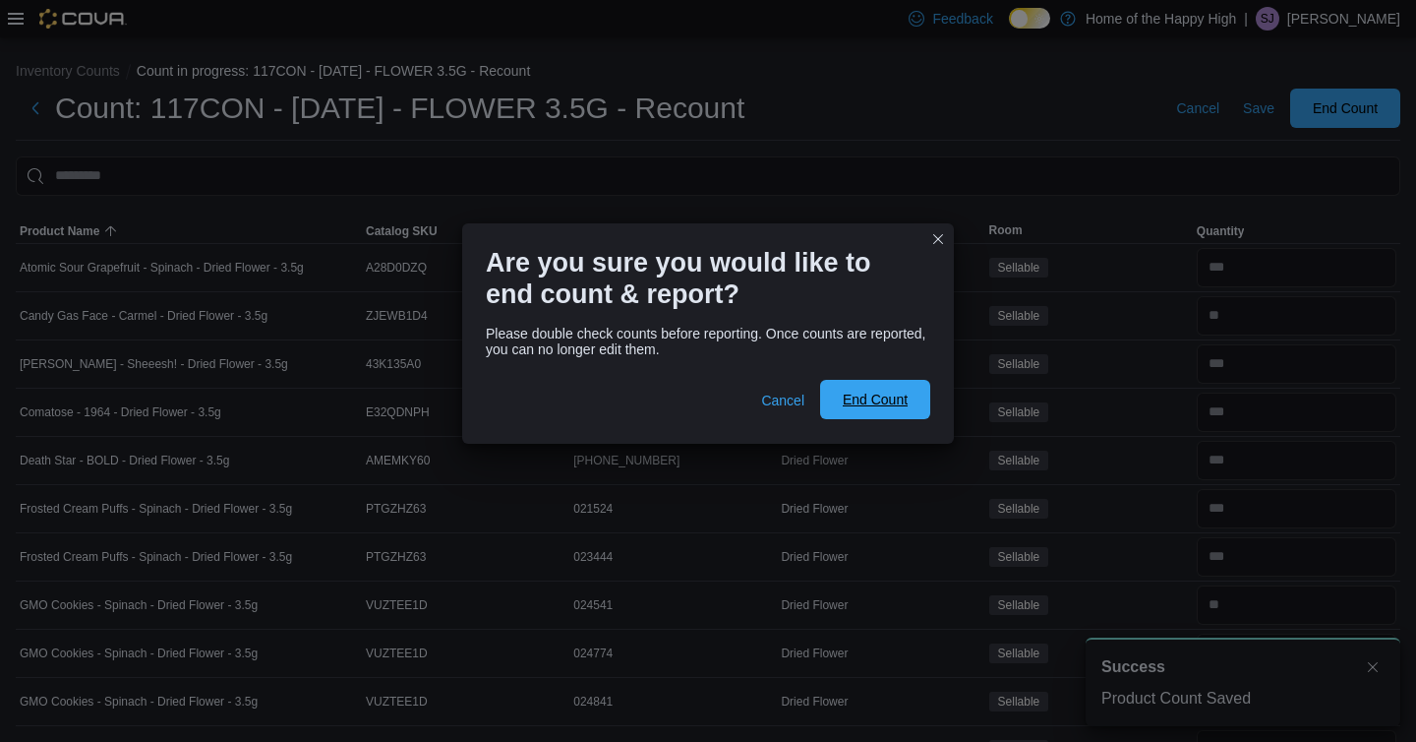
click at [901, 390] on span "End Count" at bounding box center [875, 399] width 87 height 39
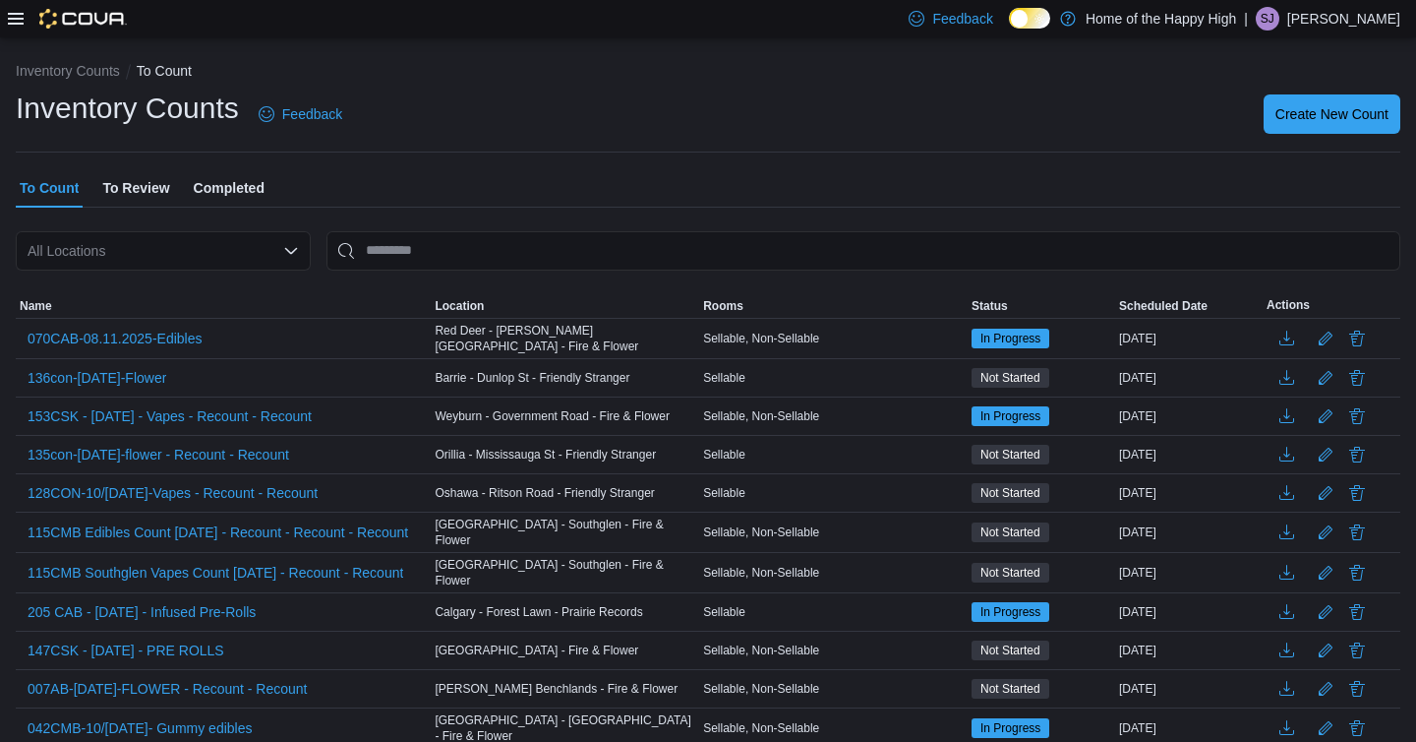
click at [137, 185] on span "To Review" at bounding box center [135, 187] width 67 height 39
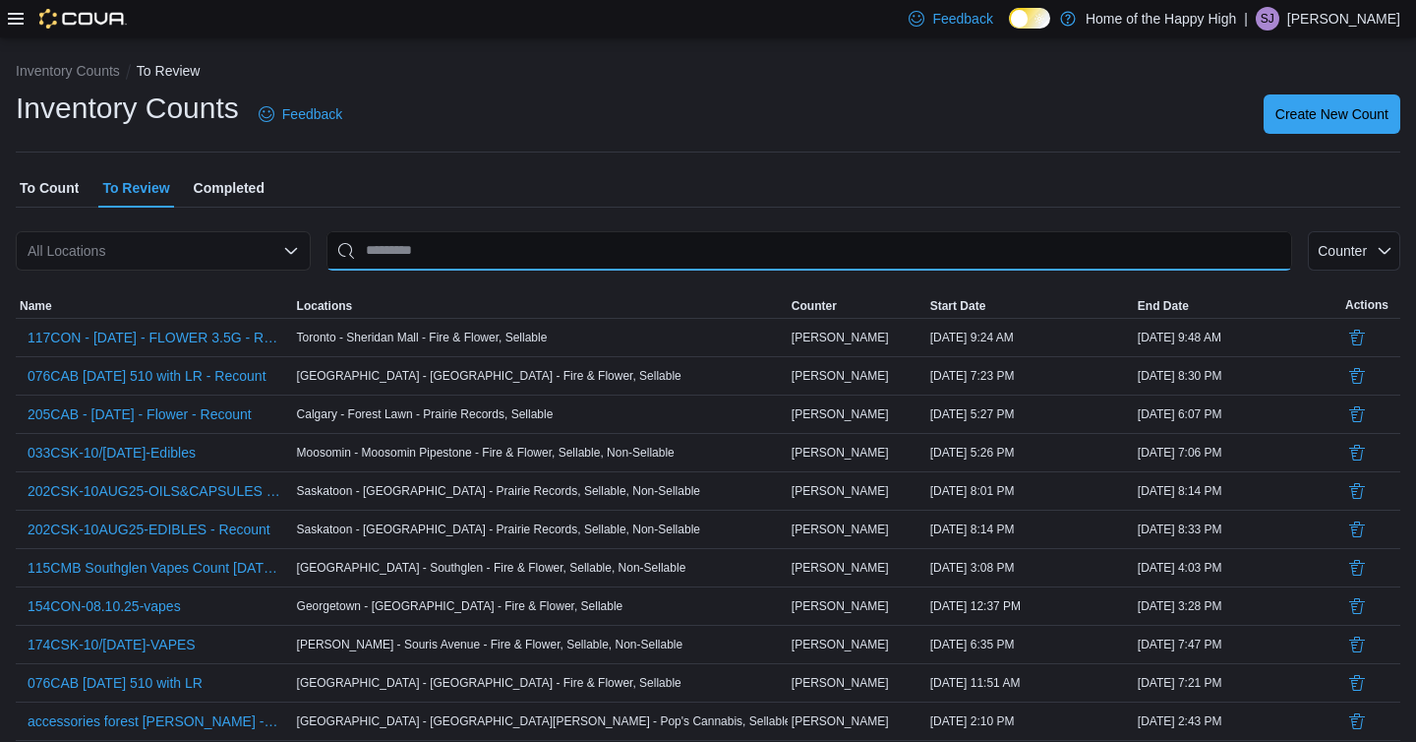
click at [413, 261] on input "This is a search bar. After typing your query, hit enter to filter the results …" at bounding box center [810, 250] width 966 height 39
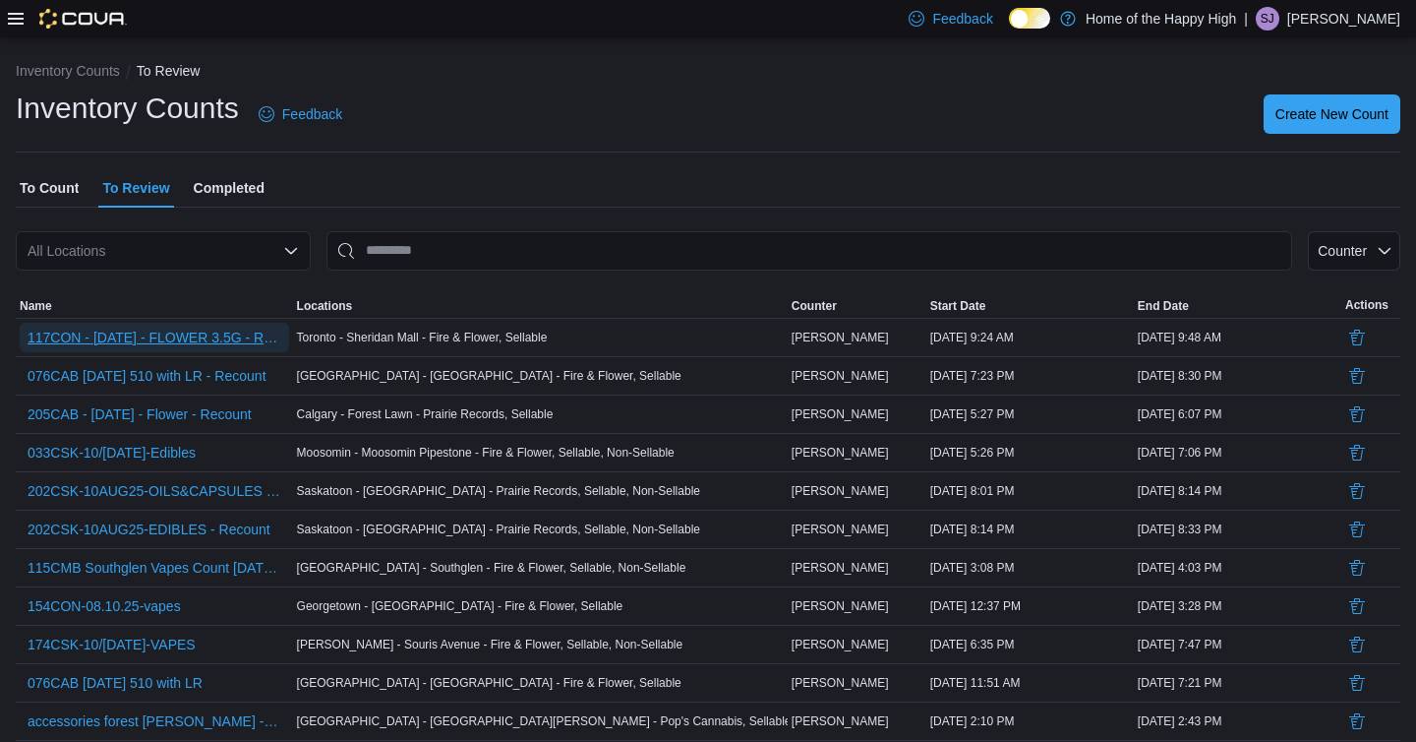
click at [209, 332] on span "117CON - [DATE] - FLOWER 3.5G - Recount" at bounding box center [155, 338] width 254 height 20
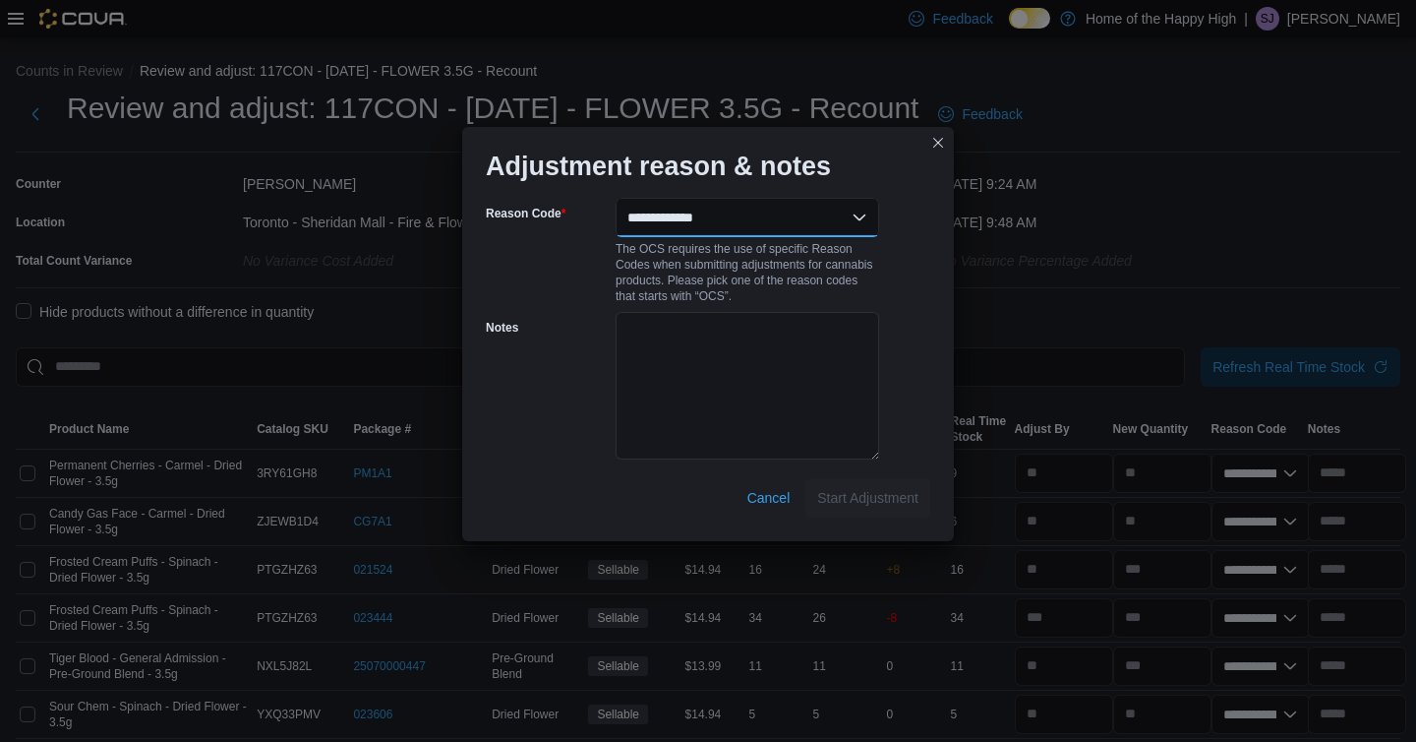
click at [863, 213] on select "**********" at bounding box center [748, 217] width 264 height 39
select select "**********"
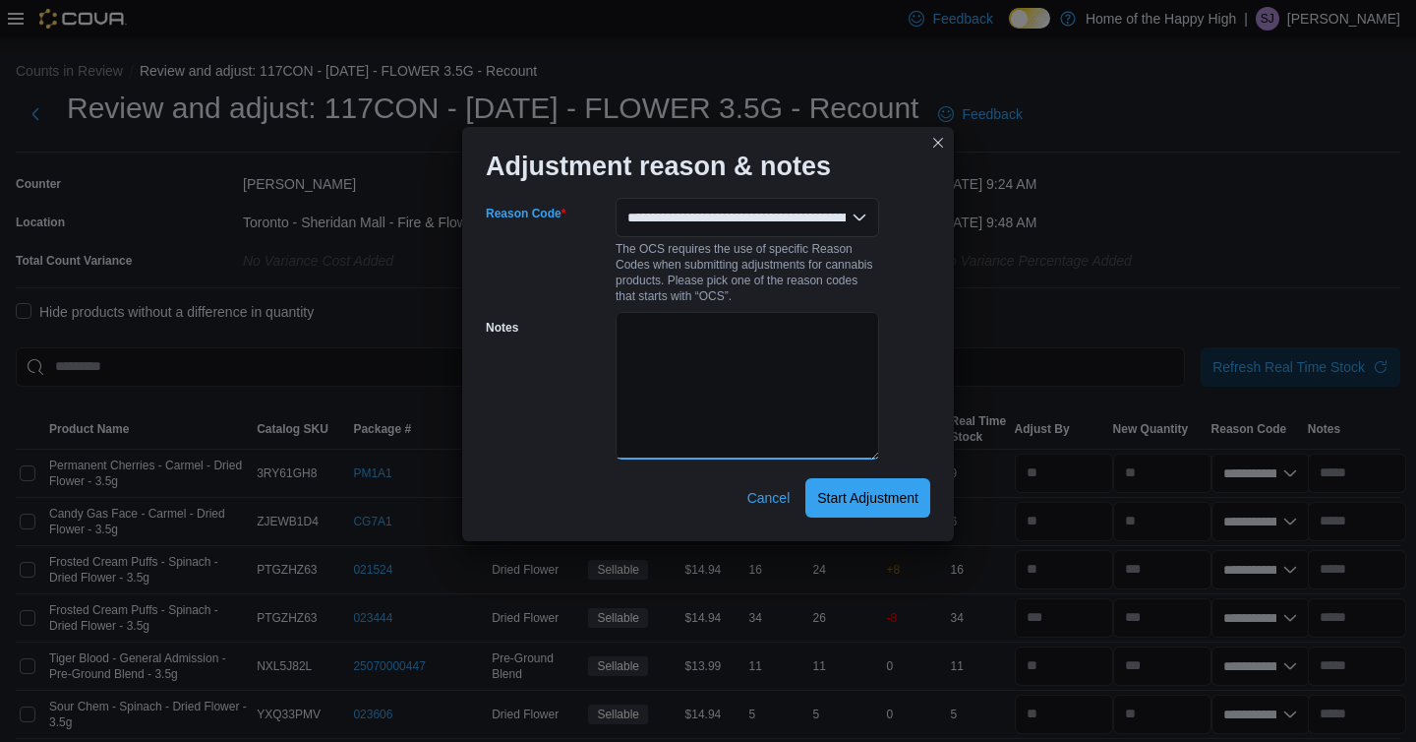
click at [752, 392] on textarea "Notes" at bounding box center [748, 386] width 264 height 148
type textarea "**********"
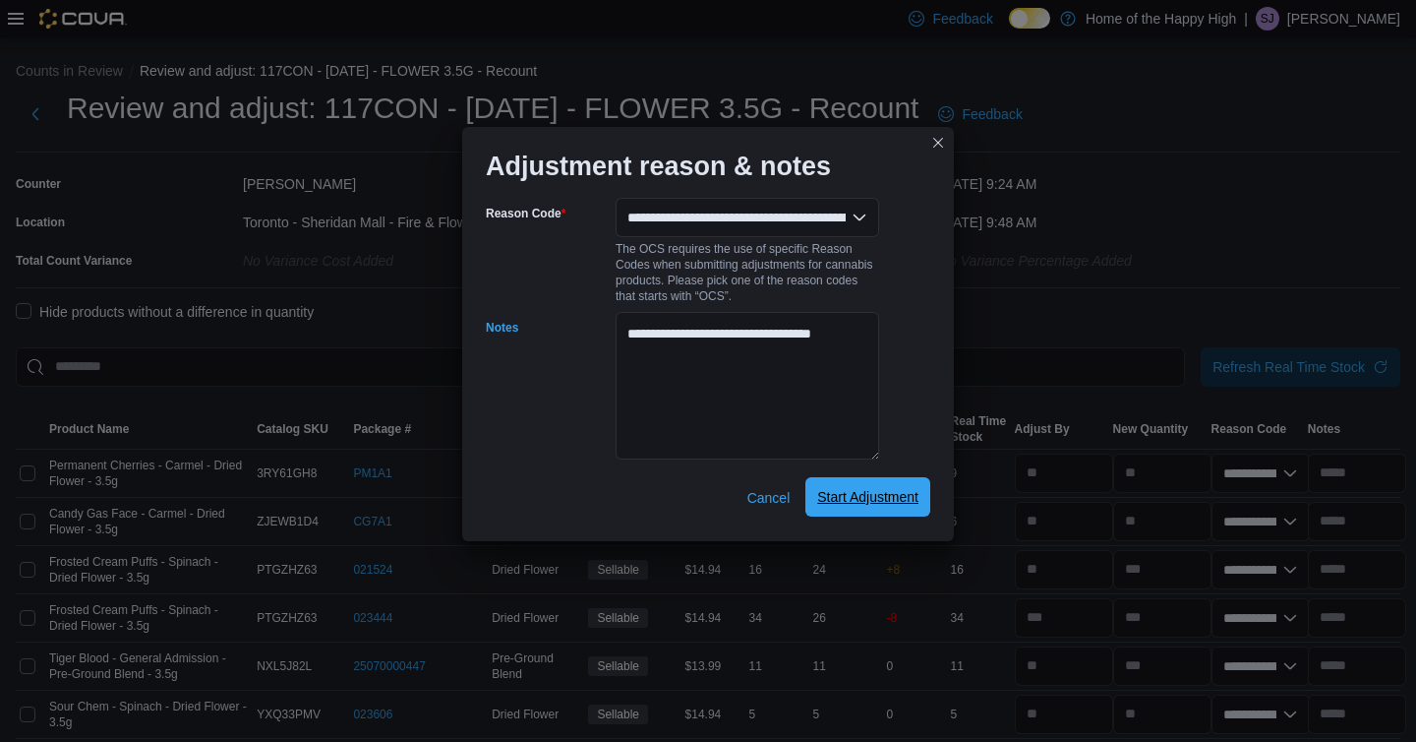
click at [876, 498] on span "Start Adjustment" at bounding box center [867, 497] width 101 height 20
select select "**********"
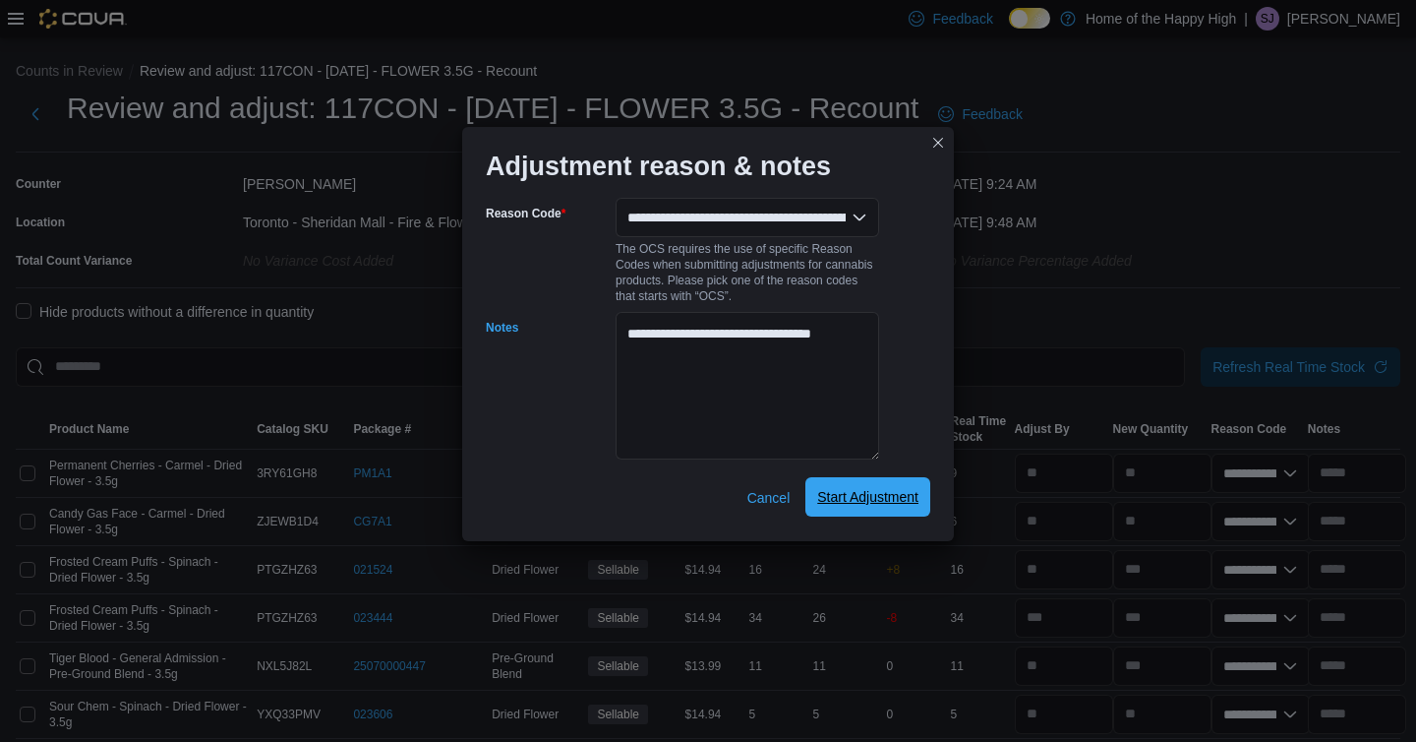
select select "**********"
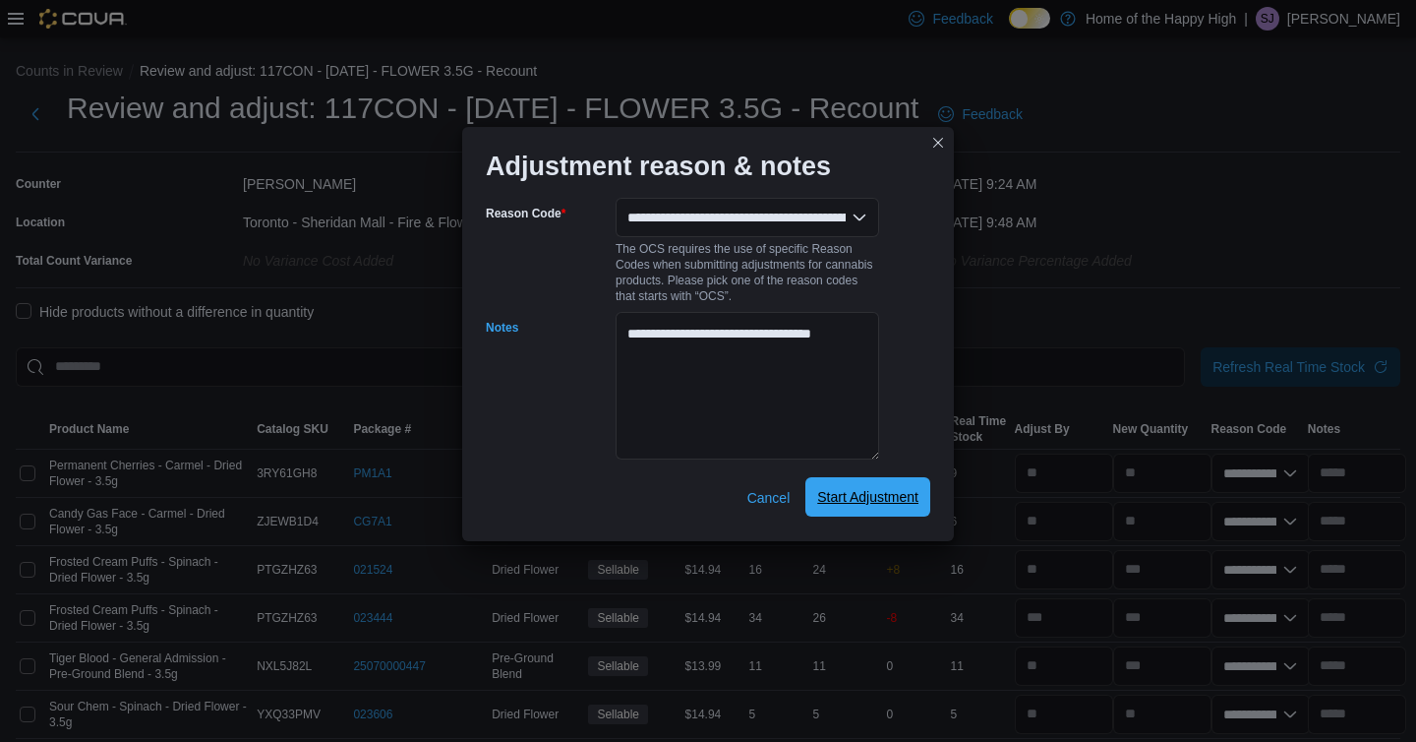
select select "**********"
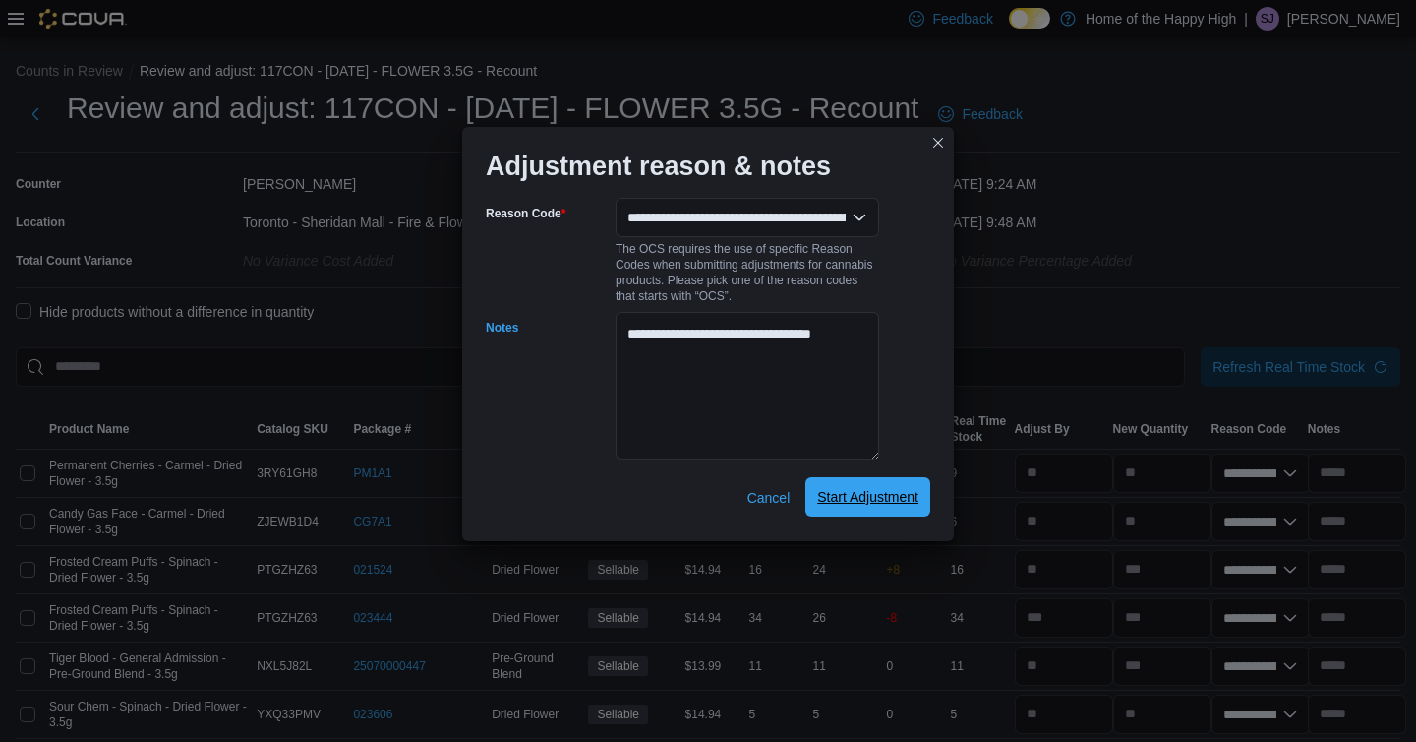
select select "**********"
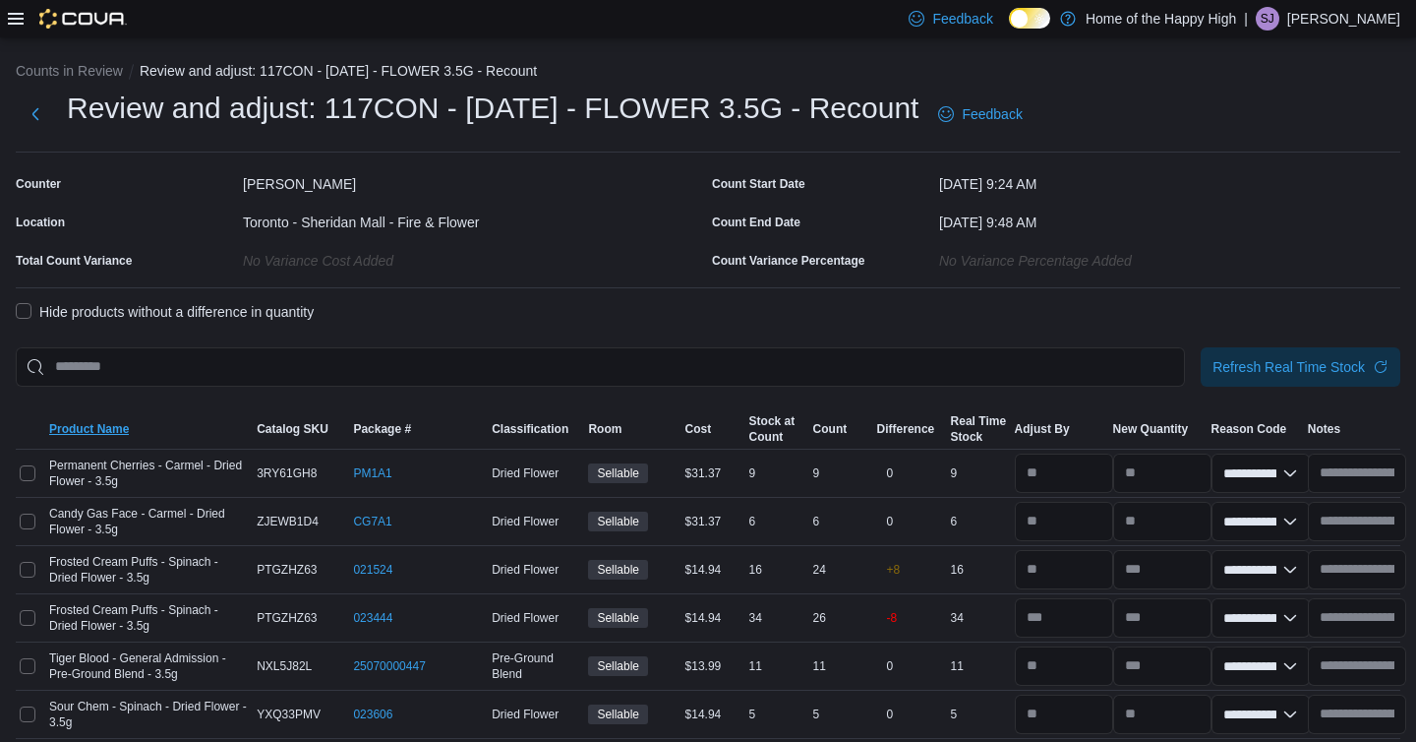
click at [112, 437] on span "Product Name" at bounding box center [149, 429] width 208 height 24
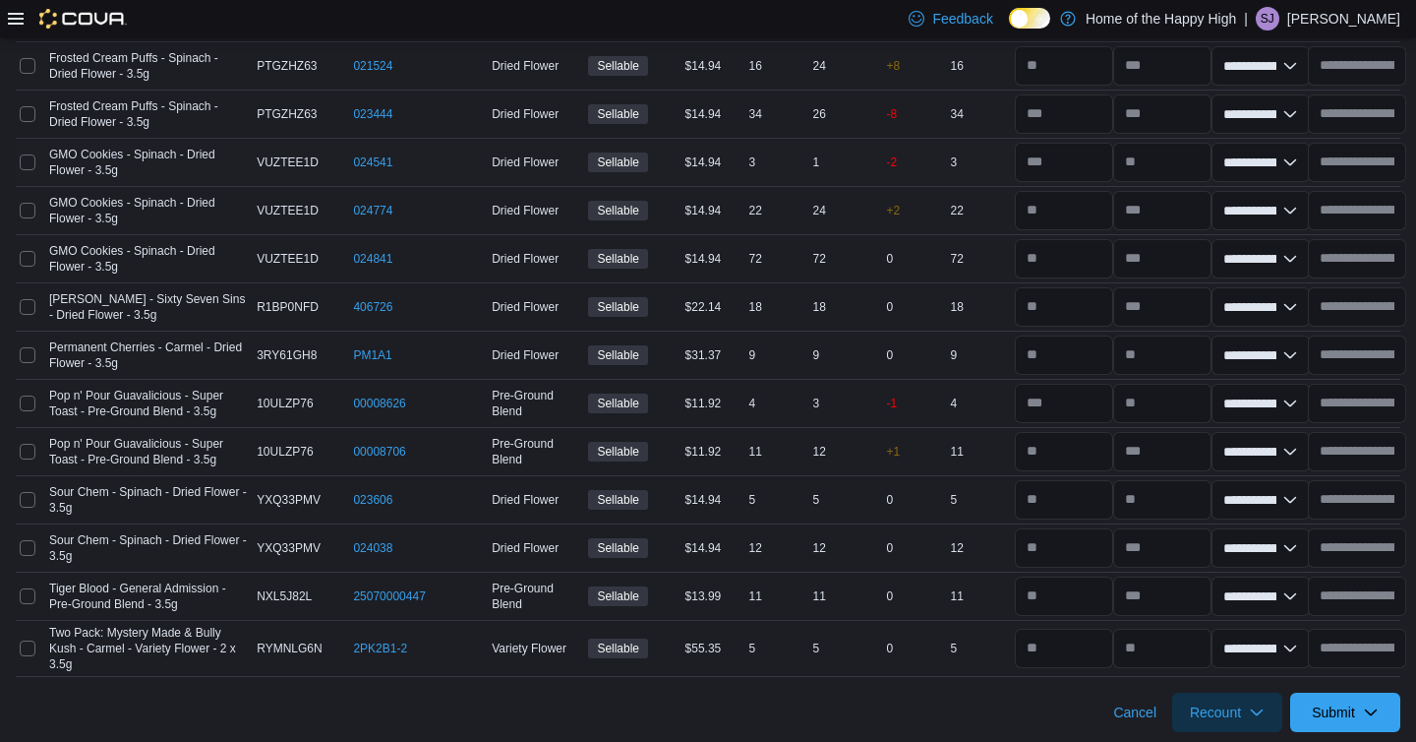
scroll to position [653, 0]
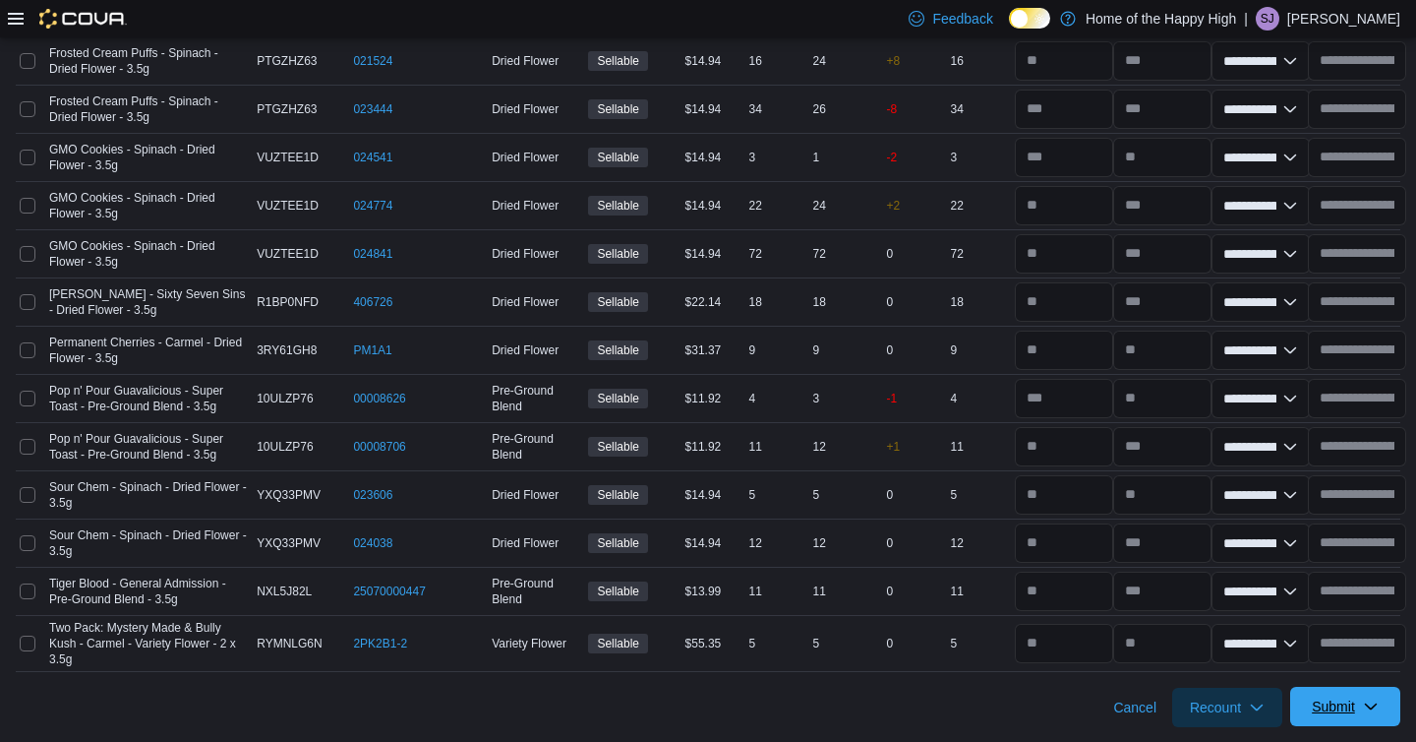
click at [1336, 708] on span "Submit" at bounding box center [1333, 706] width 43 height 20
click at [1280, 617] on span "Submit Adjustments" at bounding box center [1270, 620] width 122 height 20
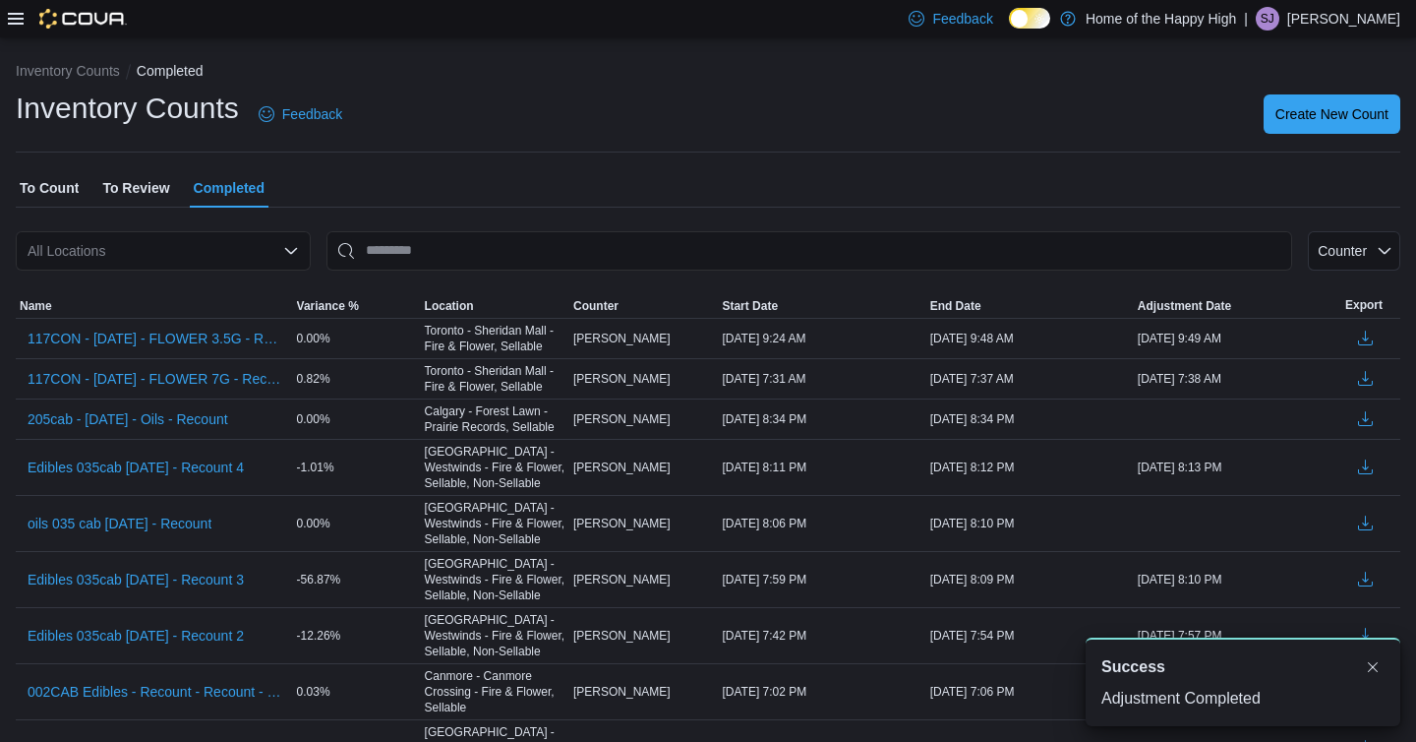
click at [41, 193] on span "To Count" at bounding box center [49, 187] width 59 height 39
